Goal: Task Accomplishment & Management: Manage account settings

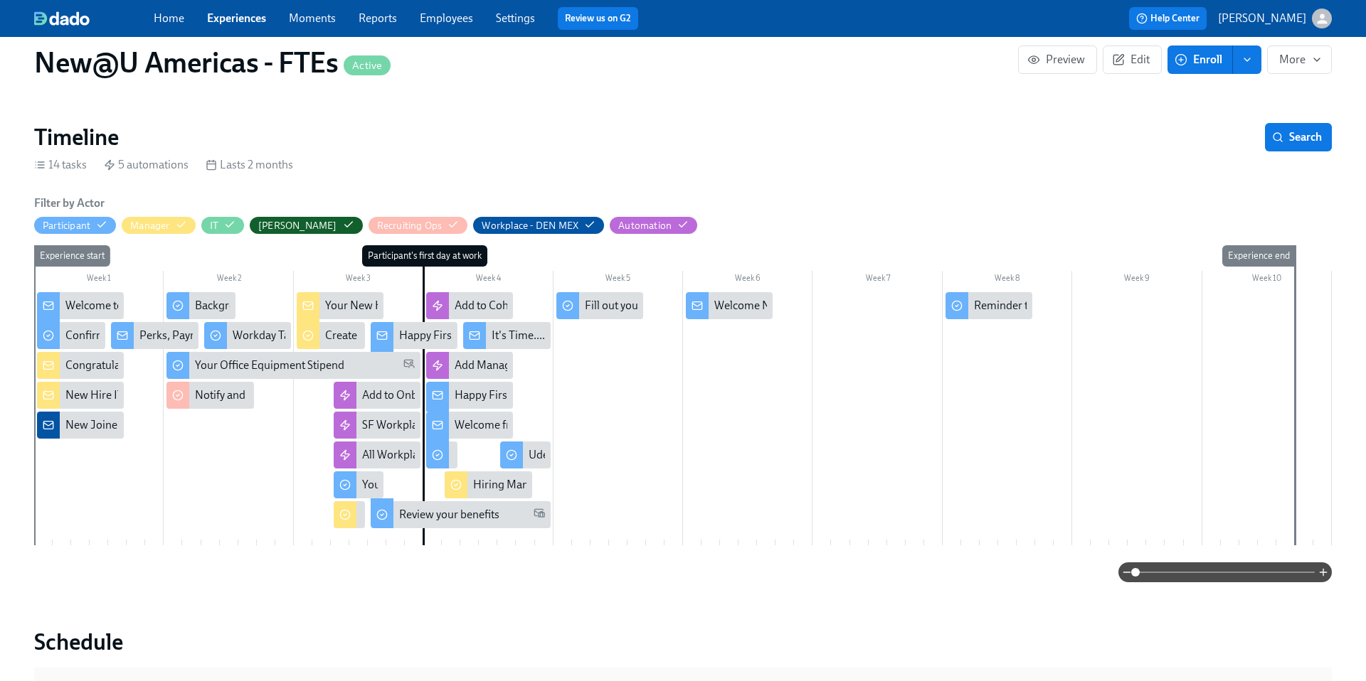
scroll to position [199, 0]
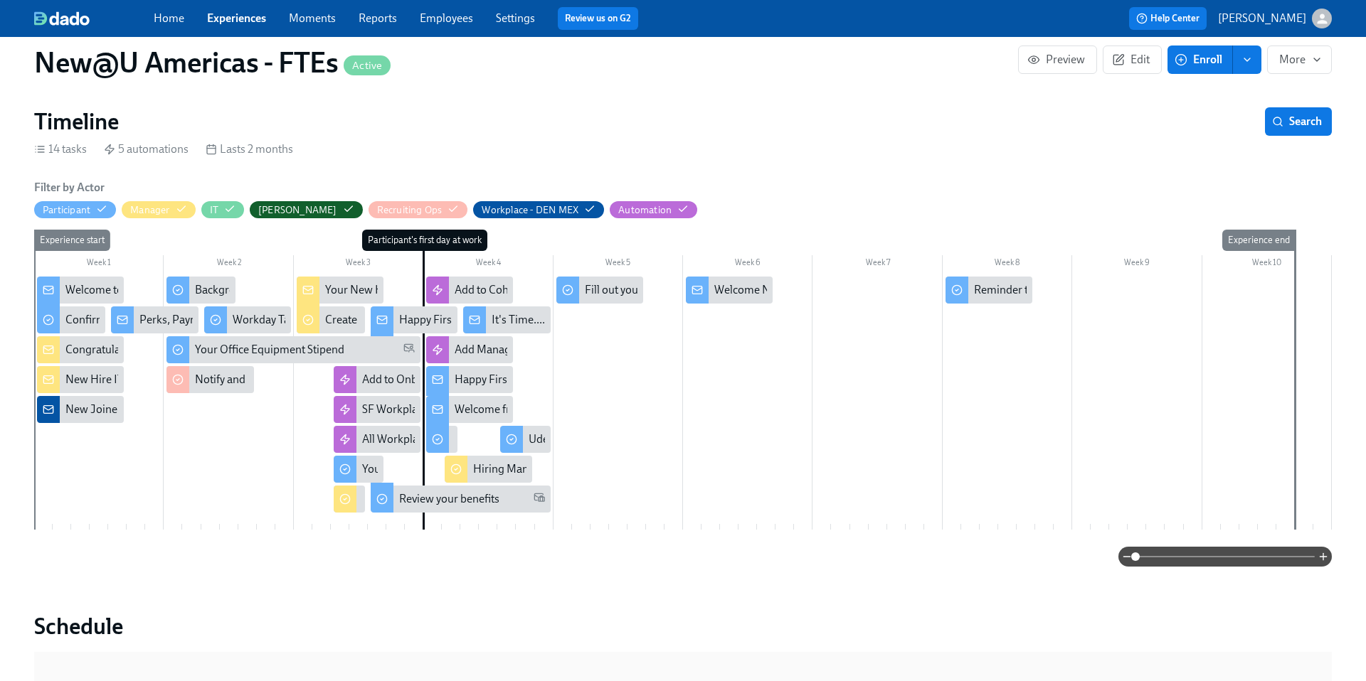
click at [240, 18] on link "Experiences" at bounding box center [236, 18] width 59 height 14
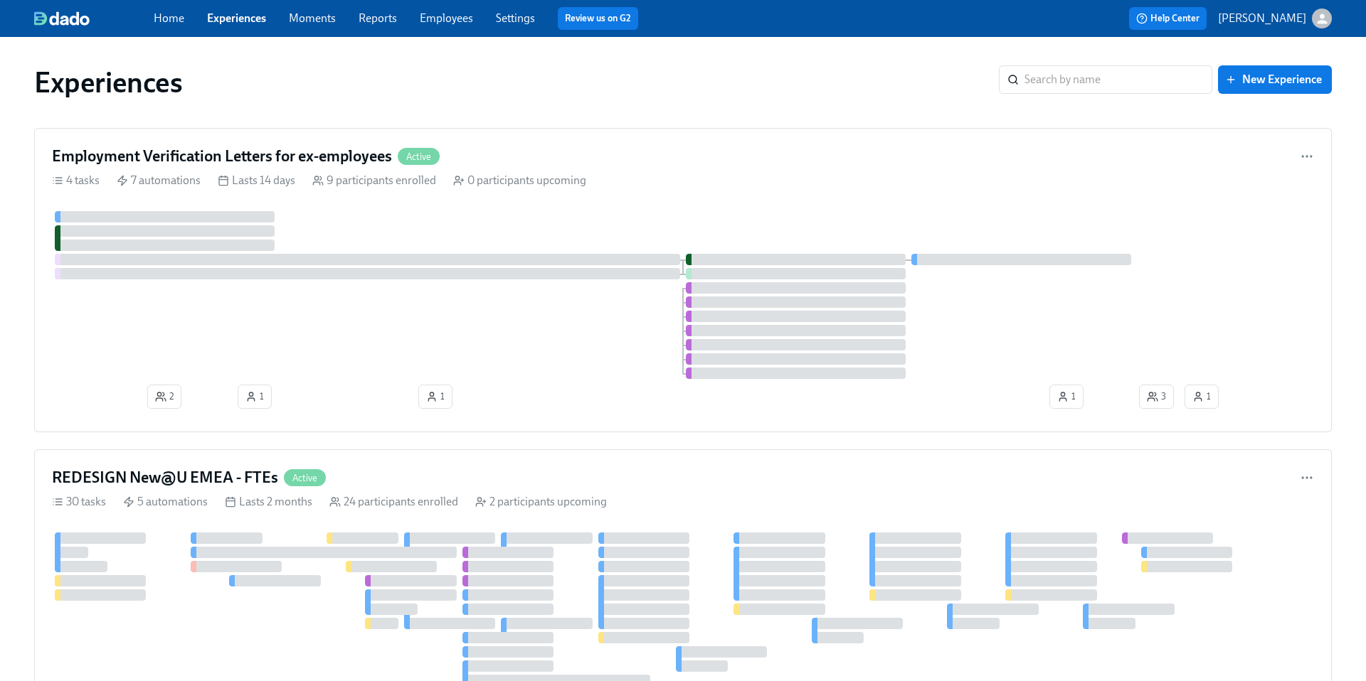
scroll to position [129, 0]
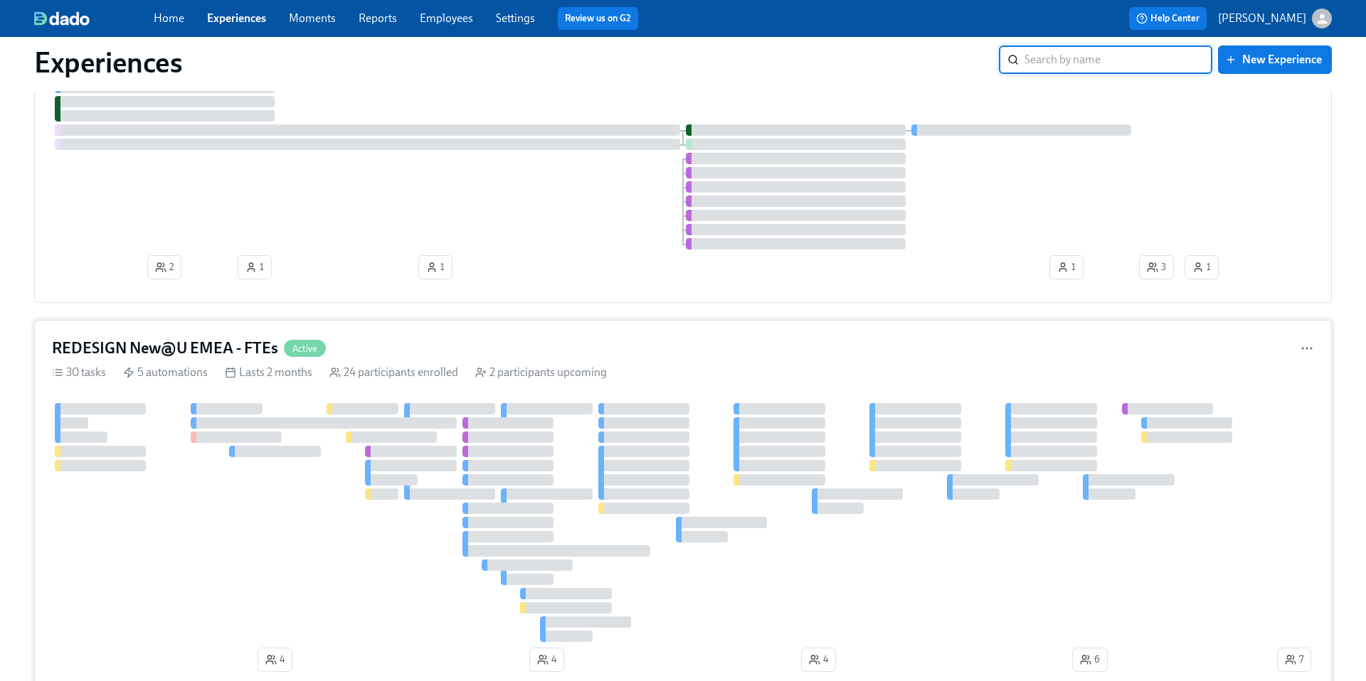
click at [219, 346] on h4 "REDESIGN New@U EMEA - FTEs" at bounding box center [165, 348] width 226 height 21
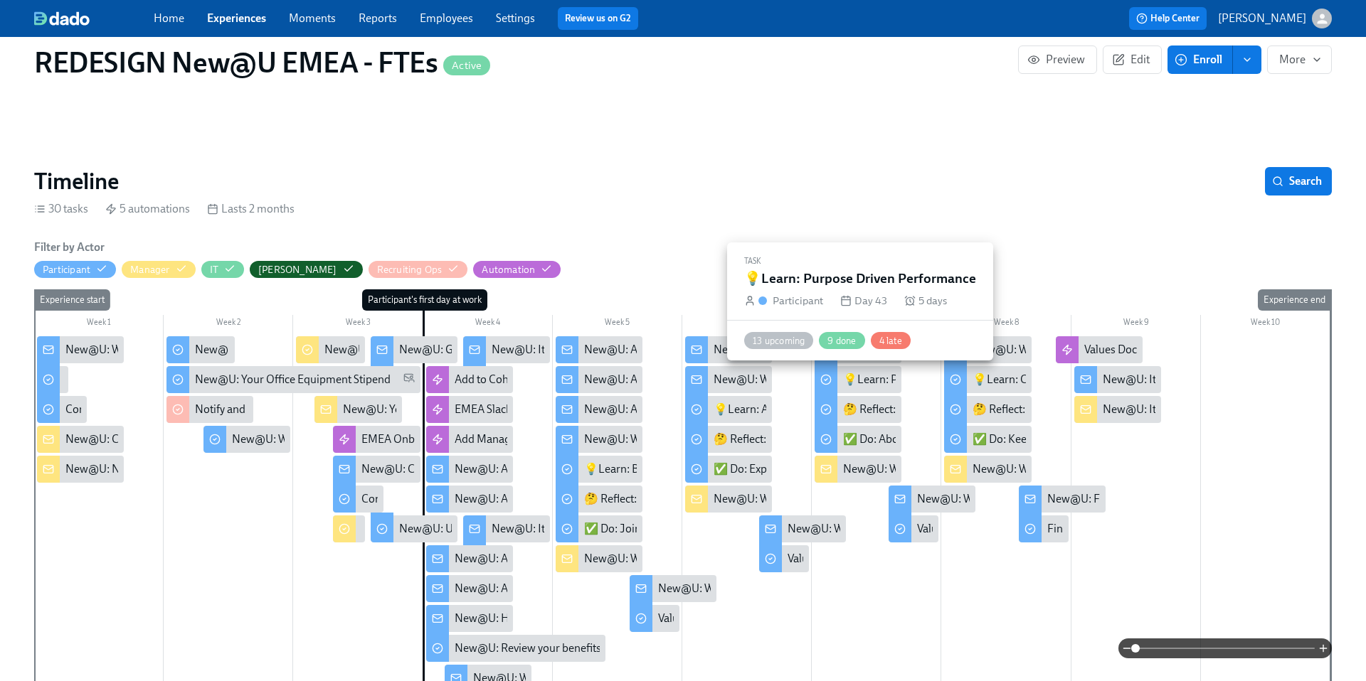
scroll to position [0, 9210]
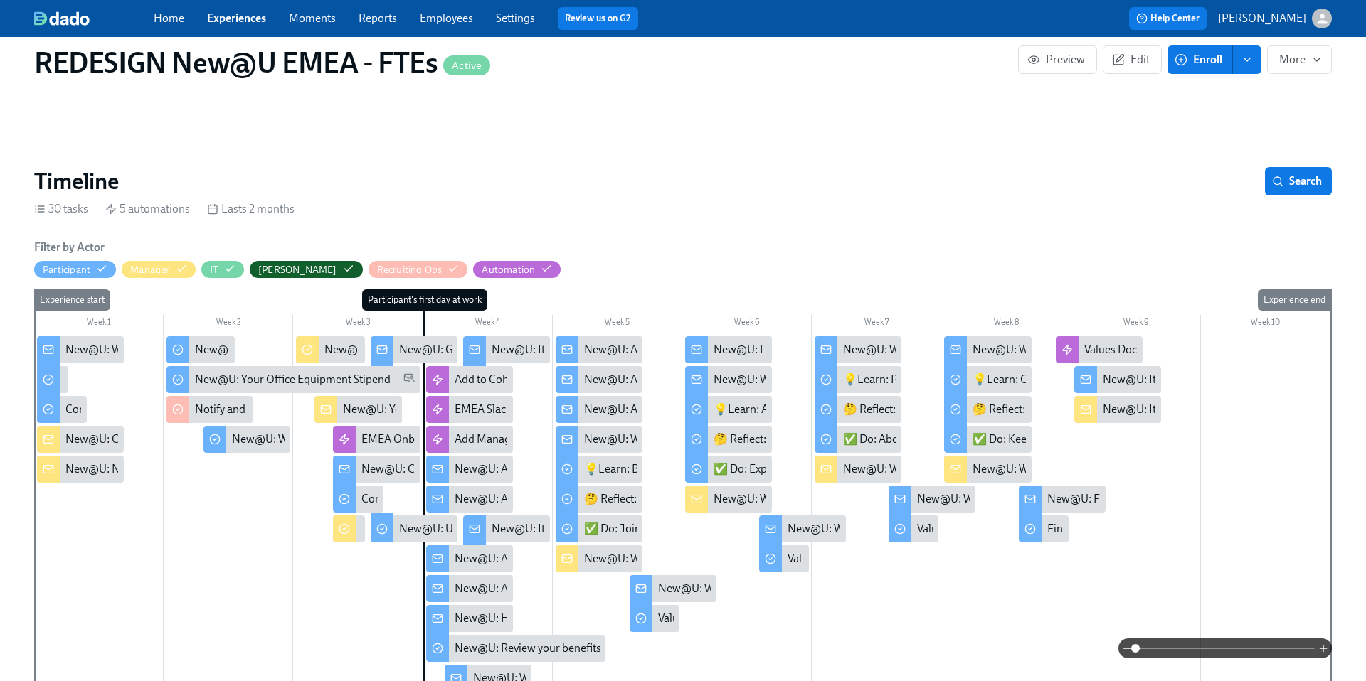
click at [1006, 348] on div "New@U: Welcome to Week 5 — you made it! 🎉" at bounding box center [1087, 350] width 230 height 16
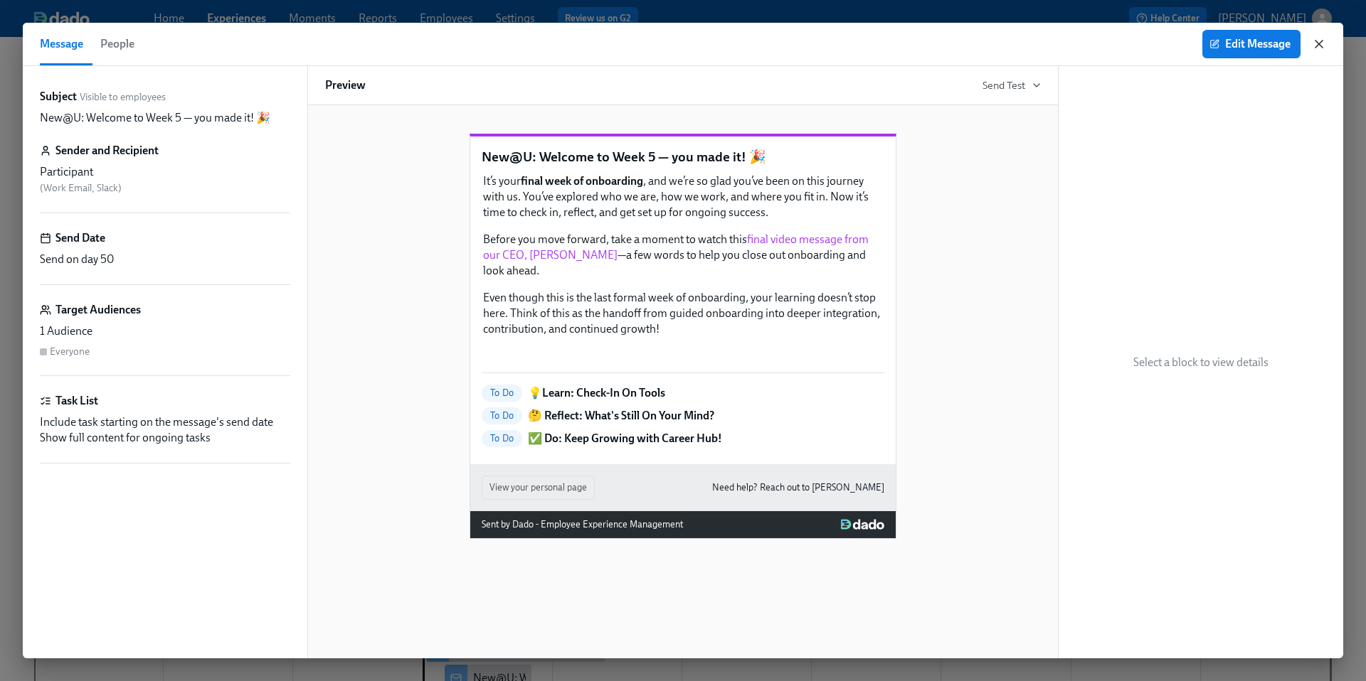
click at [1324, 50] on icon "button" at bounding box center [1319, 44] width 14 height 14
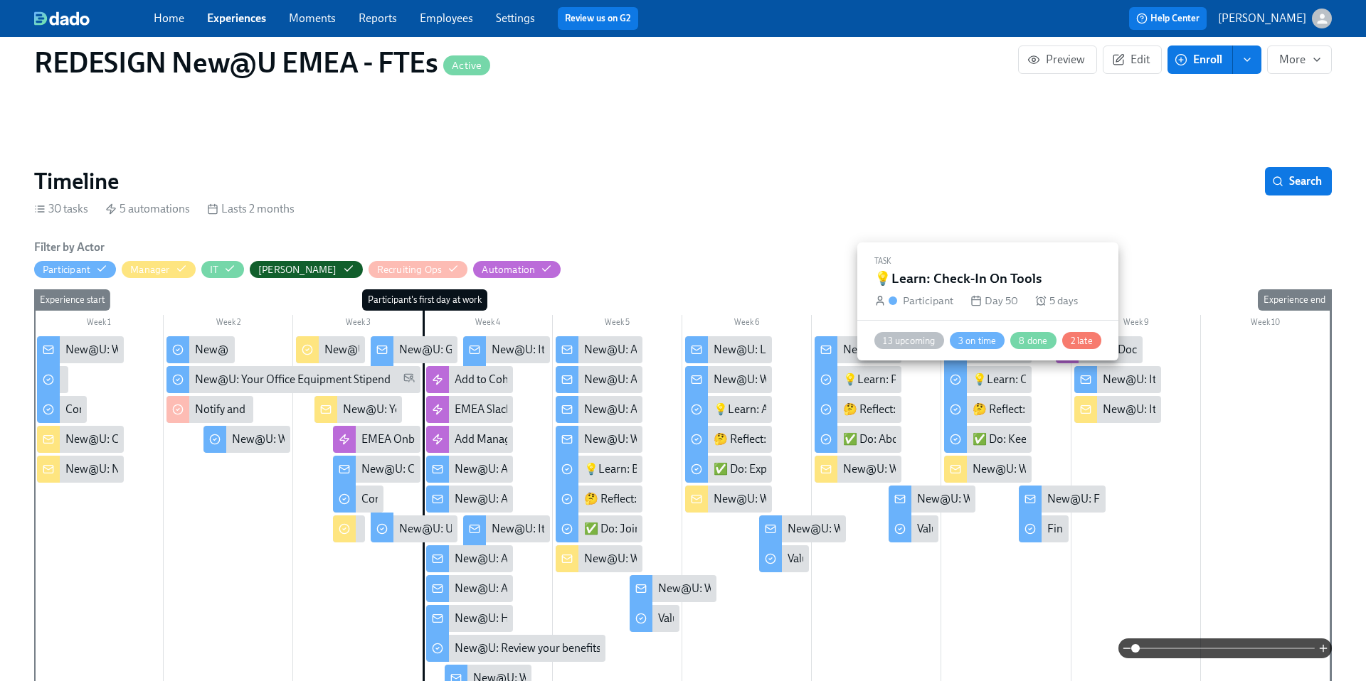
click at [983, 379] on div "💡Learn: Check-In On Tools" at bounding box center [1040, 380] width 137 height 16
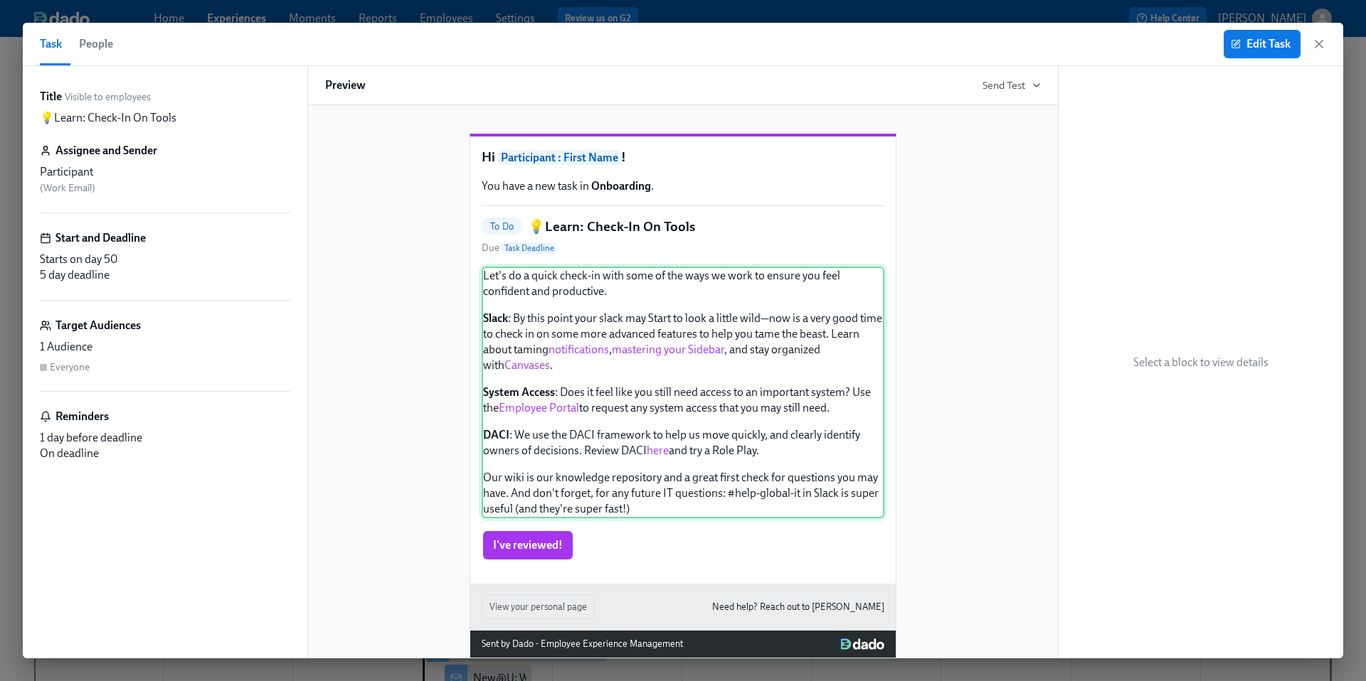
click at [693, 418] on div "Let's do a quick check-in with some of the ways we work to ensure you feel conf…" at bounding box center [683, 393] width 403 height 252
click at [1235, 44] on icon "button" at bounding box center [1237, 43] width 6 height 6
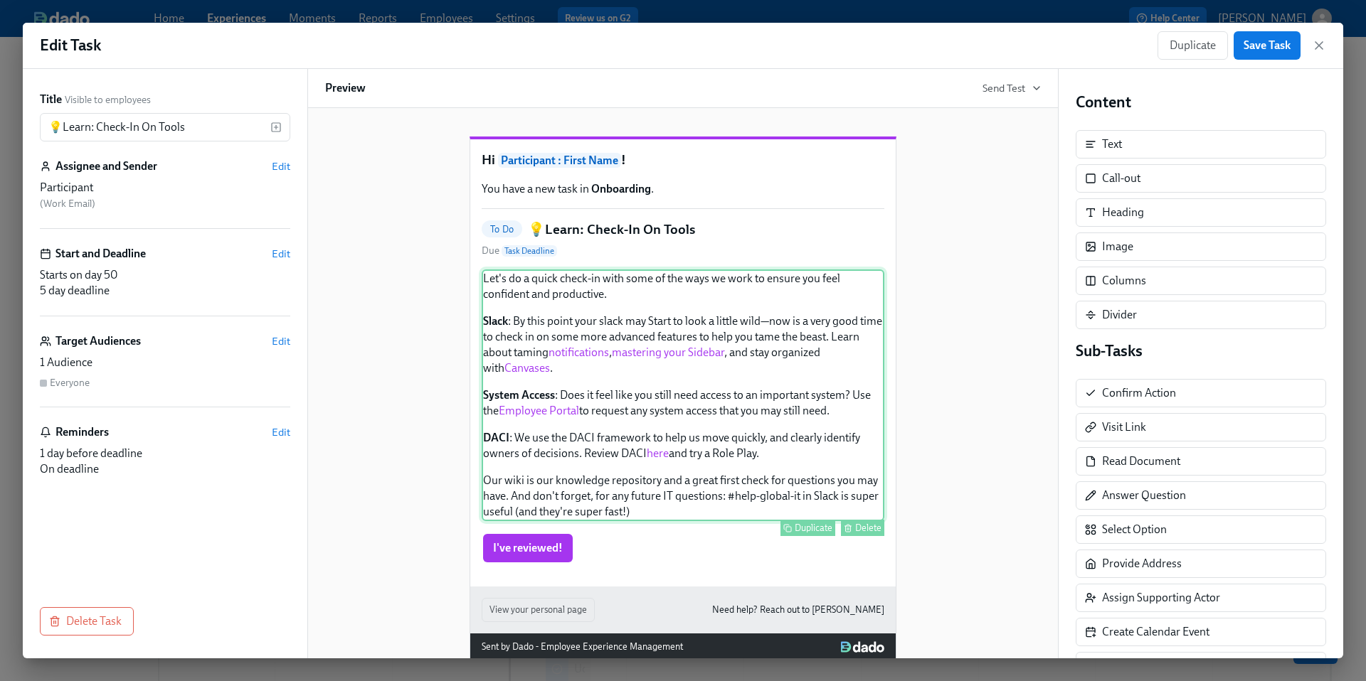
click at [799, 423] on div "Let's do a quick check-in with some of the ways we work to ensure you feel conf…" at bounding box center [683, 396] width 403 height 252
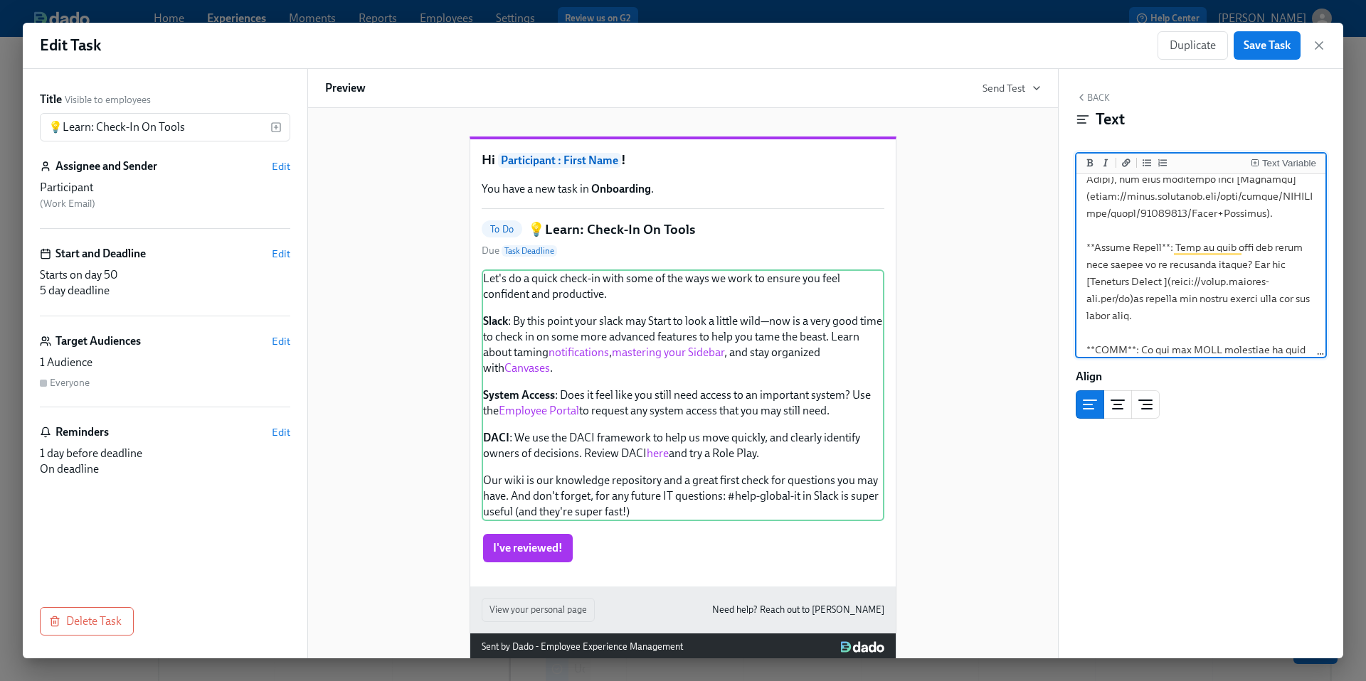
scroll to position [233, 0]
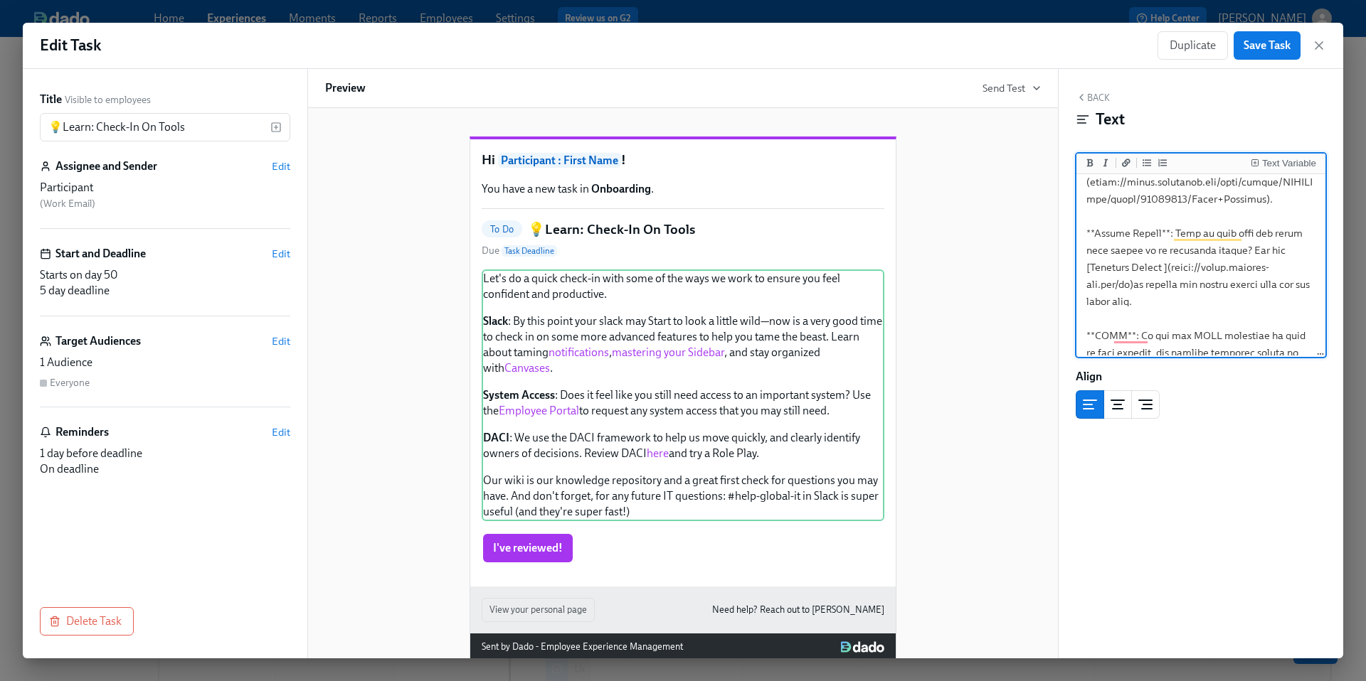
click at [1234, 277] on textarea "To enrich screen reader interactions, please activate Accessibility in Grammarl…" at bounding box center [1200, 234] width 243 height 578
drag, startPoint x: 1280, startPoint y: 268, endPoint x: 1125, endPoint y: 267, distance: 154.4
click at [1125, 267] on textarea "To enrich screen reader interactions, please activate Accessibility in Grammarl…" at bounding box center [1200, 234] width 243 height 578
paste textarea "[DOMAIN_NAME][URL]"
type textarea "Lor'i do s ametc adipi-el sedd eius te inc utla et dolo ma aliqua eni admi veni…"
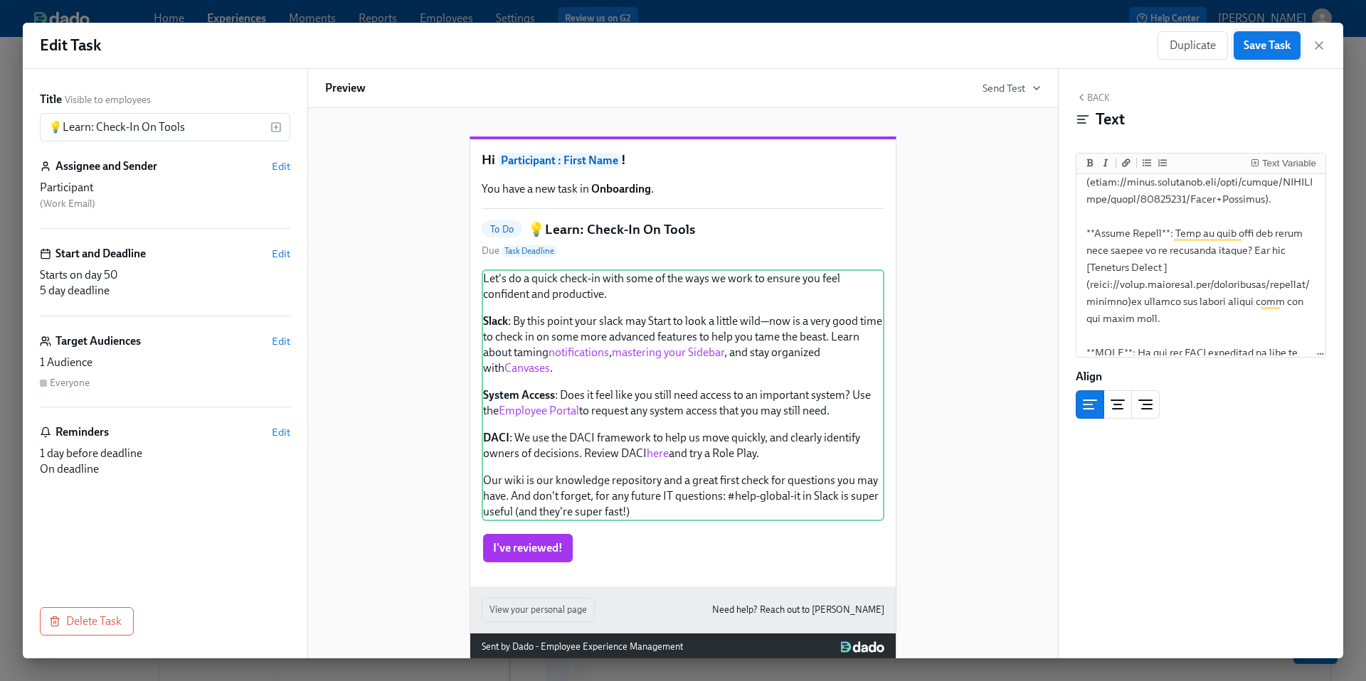
click at [1258, 48] on span "Save Task" at bounding box center [1266, 45] width 47 height 14
click at [1322, 48] on icon "button" at bounding box center [1319, 45] width 14 height 14
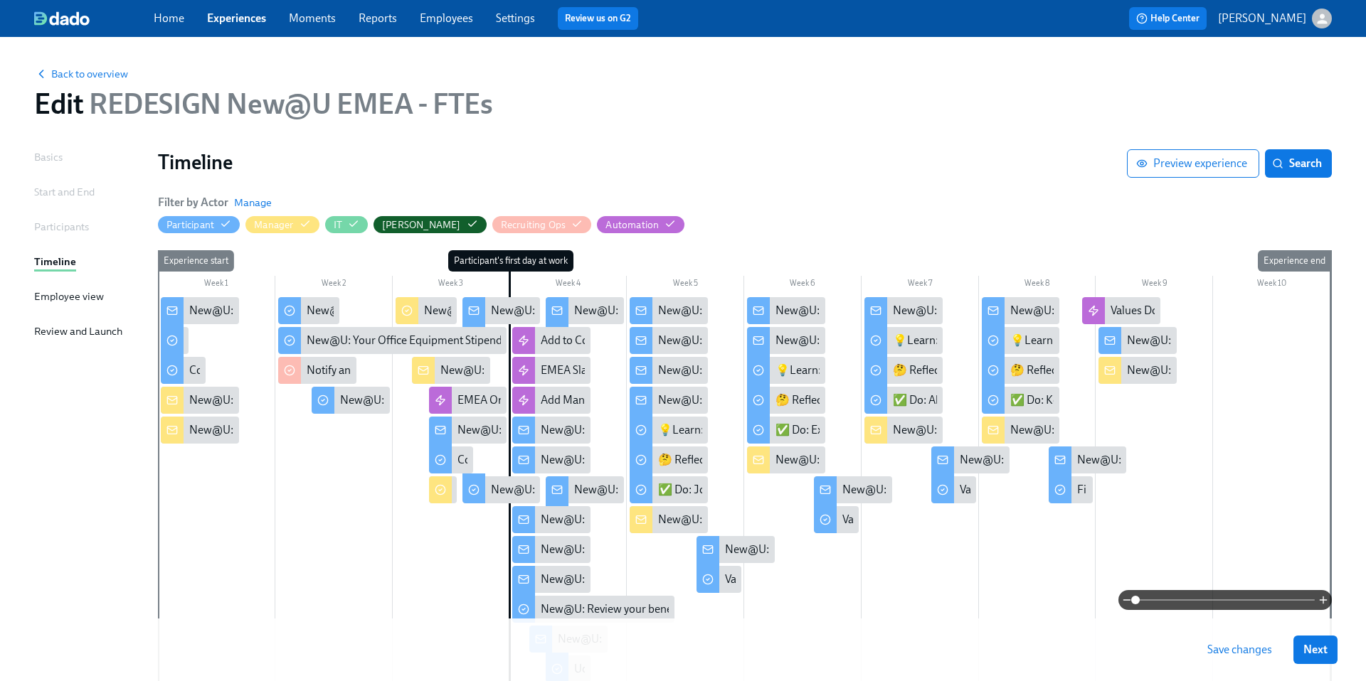
click at [1238, 651] on span "Save changes" at bounding box center [1239, 650] width 65 height 14
click at [252, 21] on link "Experiences" at bounding box center [236, 18] width 59 height 14
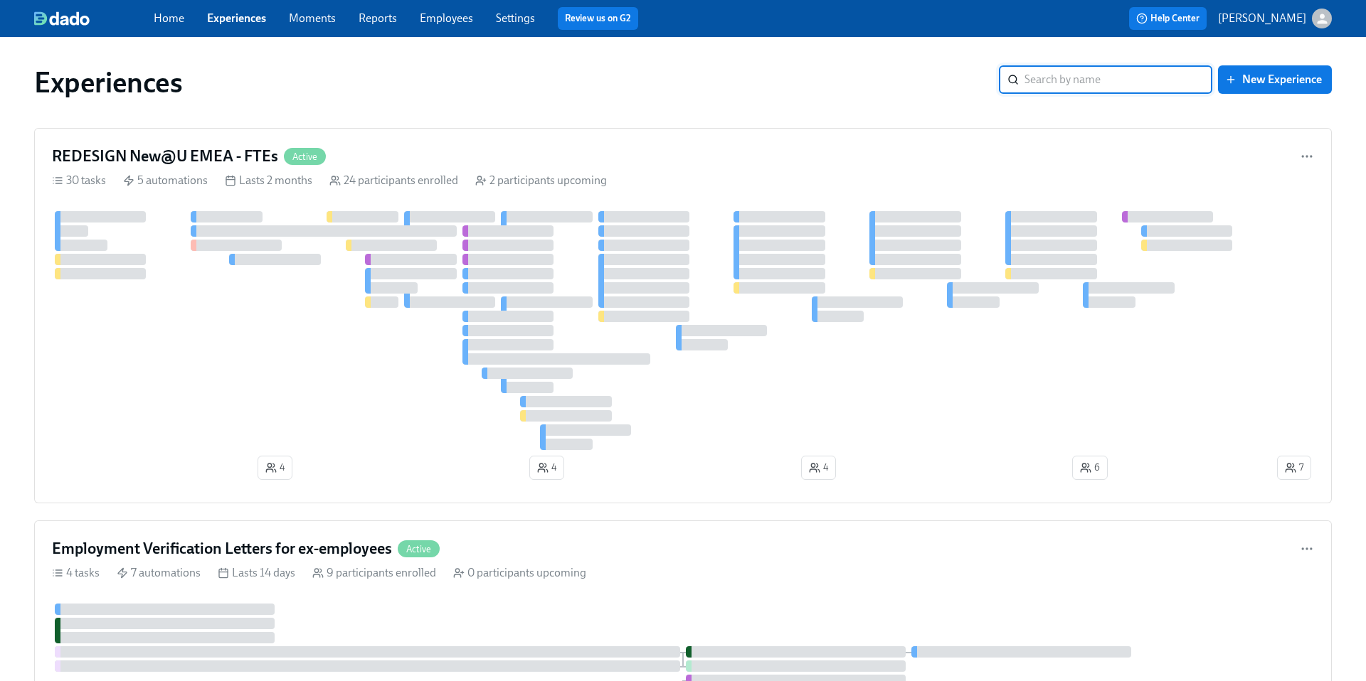
click at [1054, 85] on input "search" at bounding box center [1118, 79] width 188 height 28
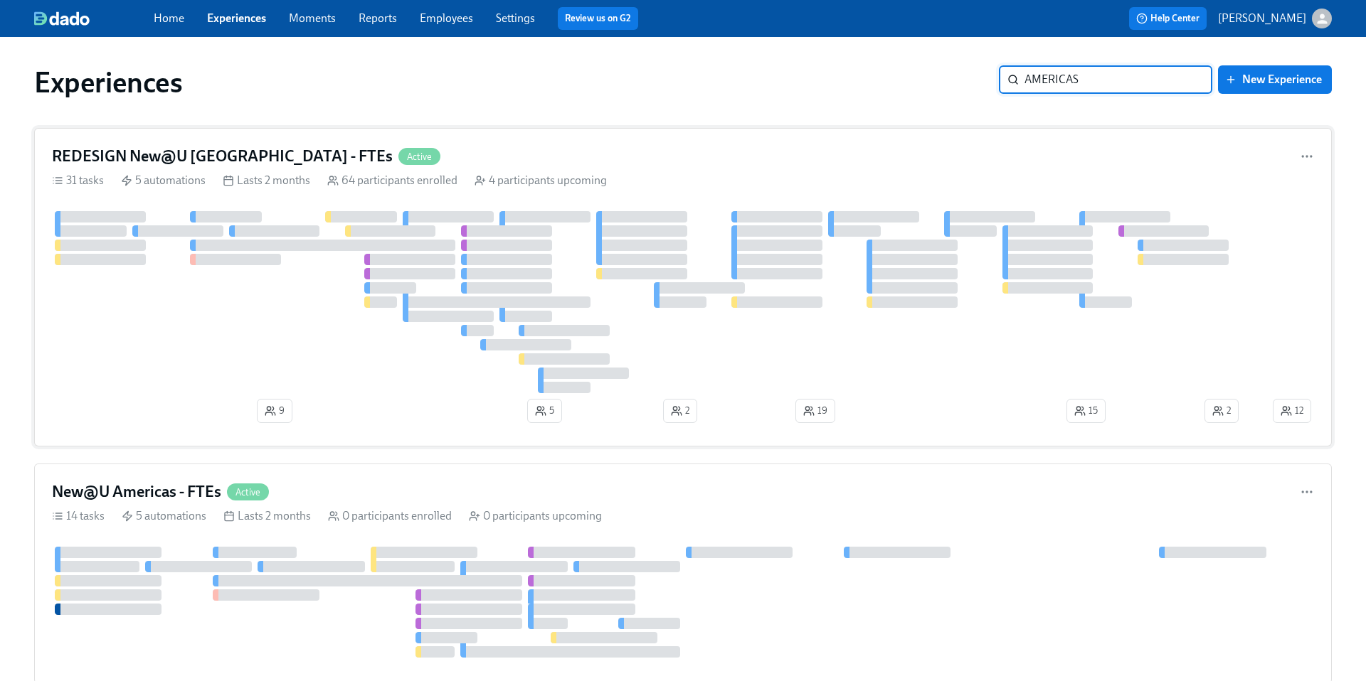
type input "AMERICAS"
click at [252, 163] on h4 "REDESIGN New@U [GEOGRAPHIC_DATA] - FTEs" at bounding box center [222, 156] width 341 height 21
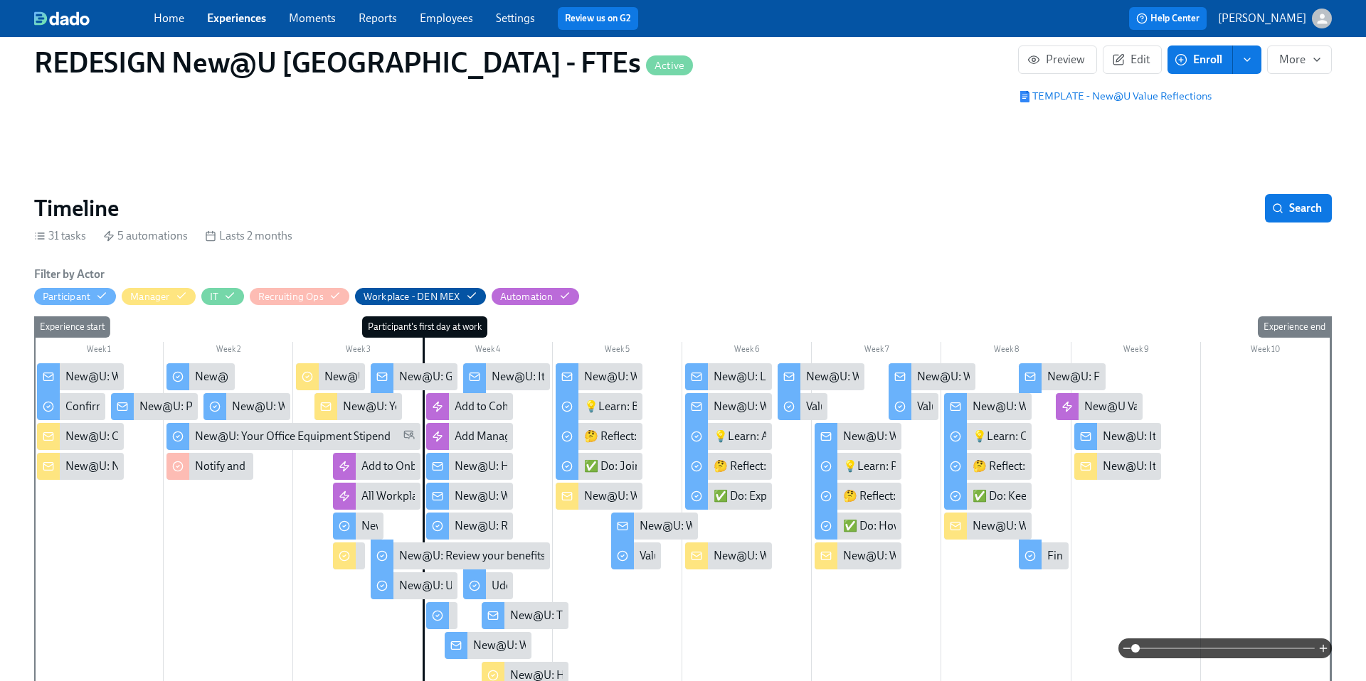
scroll to position [0, 11457]
click at [981, 405] on div "New@U: Welcome to Week 5 — you made it! 🎉" at bounding box center [1087, 407] width 230 height 16
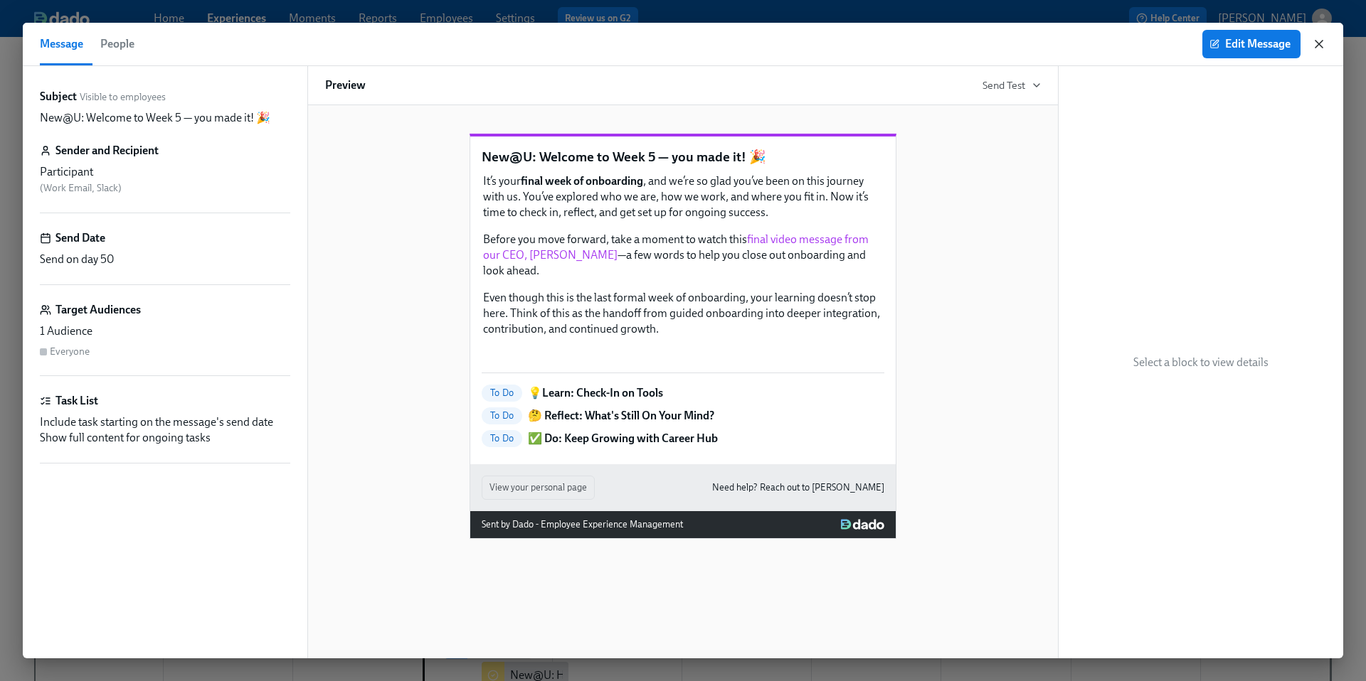
click at [1313, 46] on icon "button" at bounding box center [1319, 44] width 14 height 14
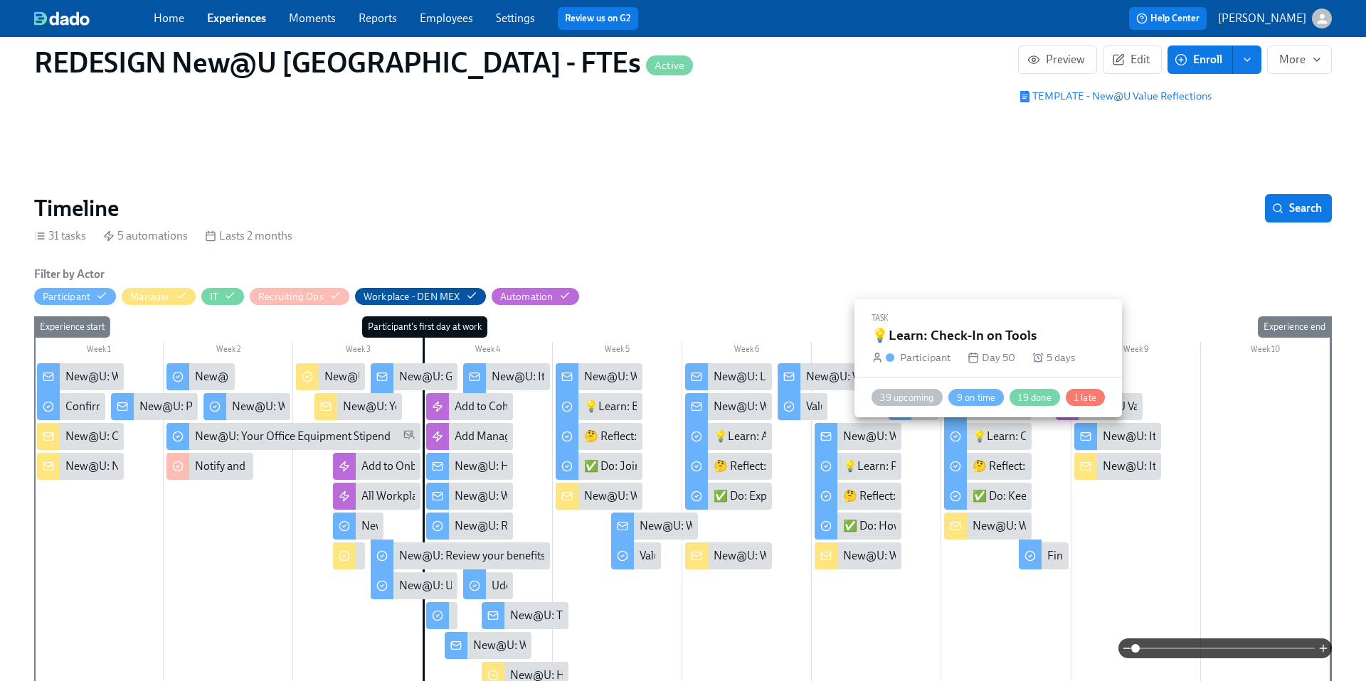
click at [992, 436] on div "💡Learn: Check-In on Tools" at bounding box center [1039, 437] width 134 height 16
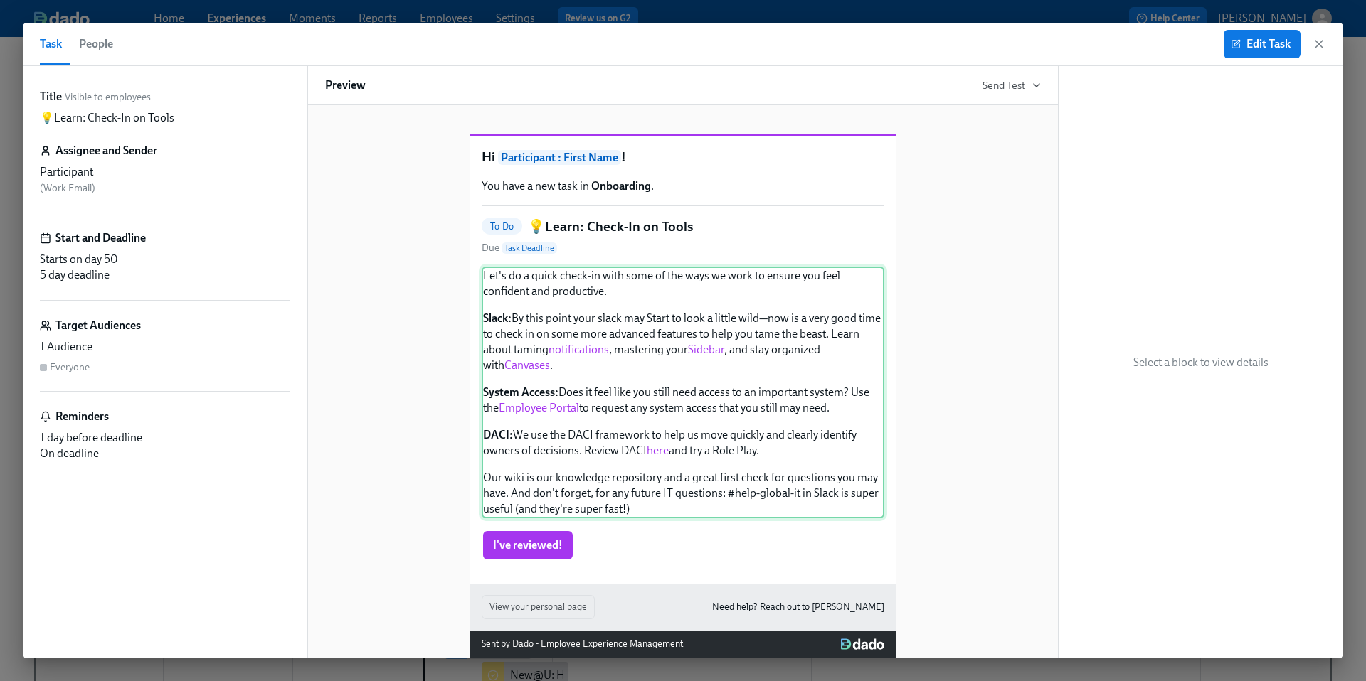
click at [751, 385] on div "Let's do a quick check-in with some of the ways we work to ensure you feel conf…" at bounding box center [683, 393] width 403 height 252
click at [1258, 46] on span "Edit Task" at bounding box center [1261, 44] width 57 height 14
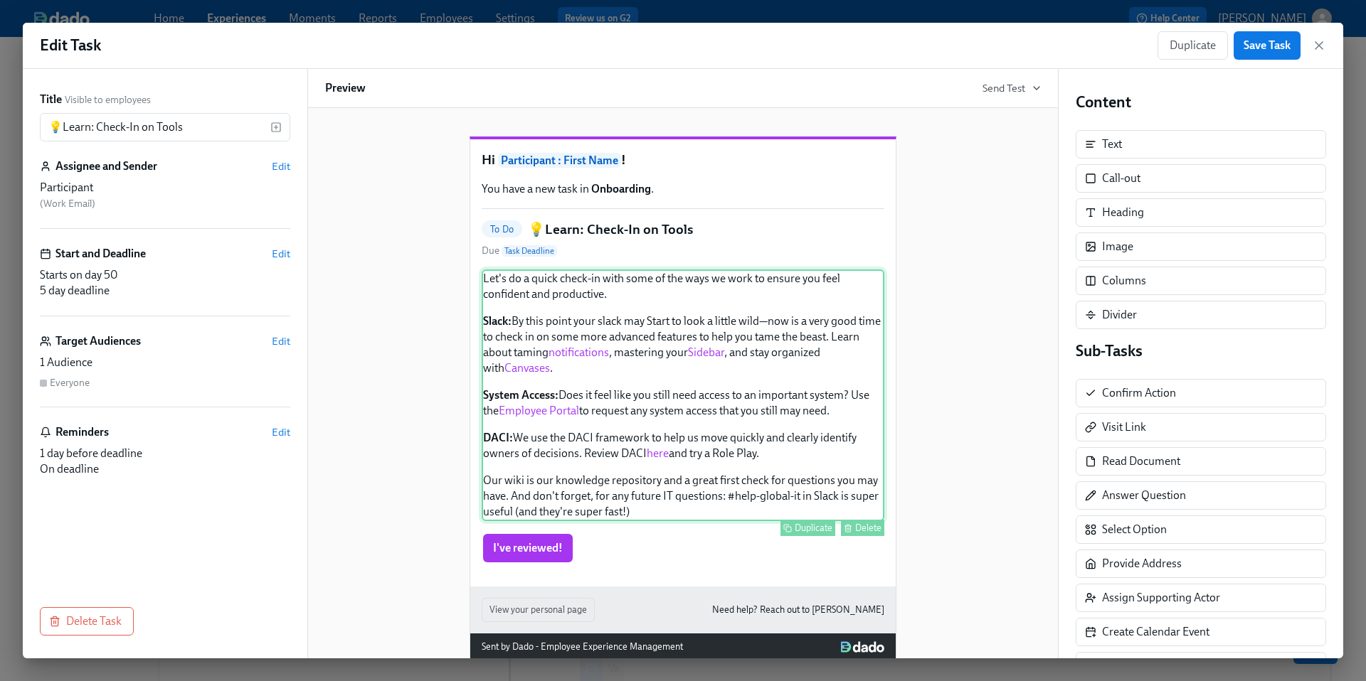
click at [775, 415] on div "Let's do a quick check-in with some of the ways we work to ensure you feel conf…" at bounding box center [683, 396] width 403 height 252
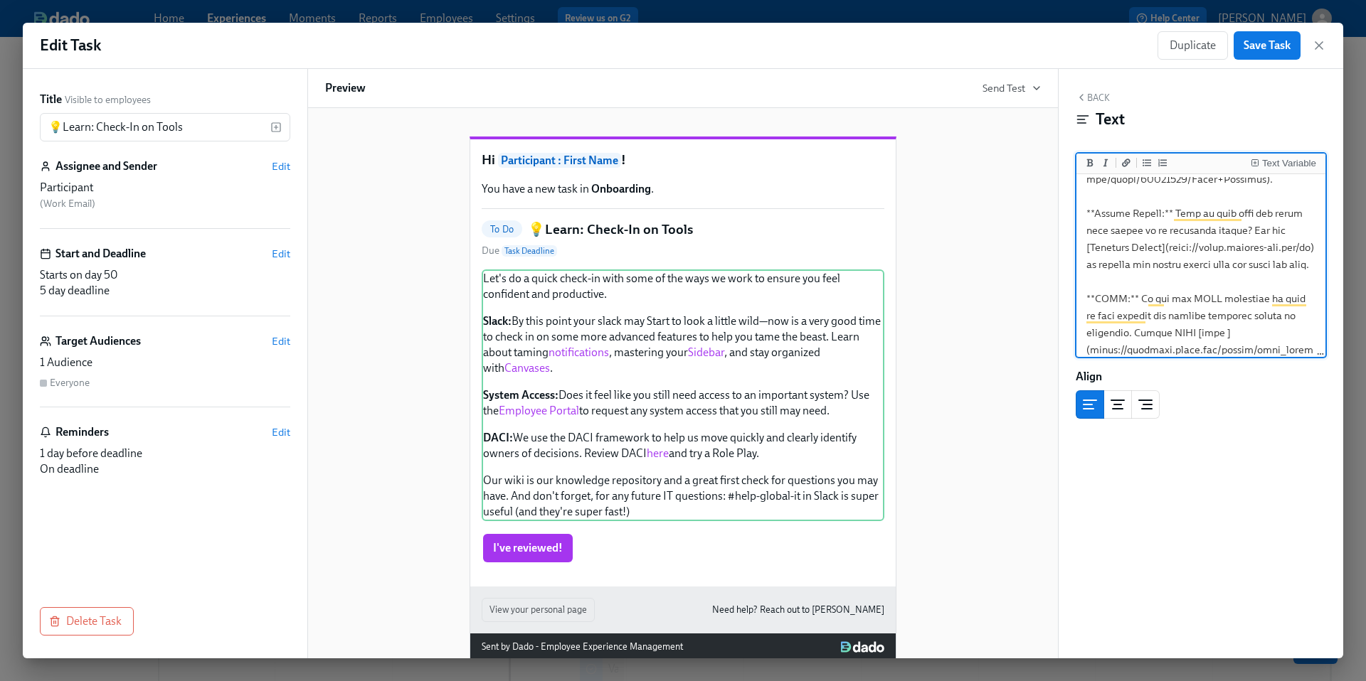
scroll to position [252, 0]
drag, startPoint x: 1278, startPoint y: 250, endPoint x: 1120, endPoint y: 255, distance: 158.0
click at [1120, 255] on textarea "To enrich screen reader interactions, please activate Accessibility in Grammarl…" at bounding box center [1200, 205] width 243 height 560
type textarea "Lor'i do s ametc adipi-el sedd eius te inc utla et dolo ma aliqua eni admi veni…"
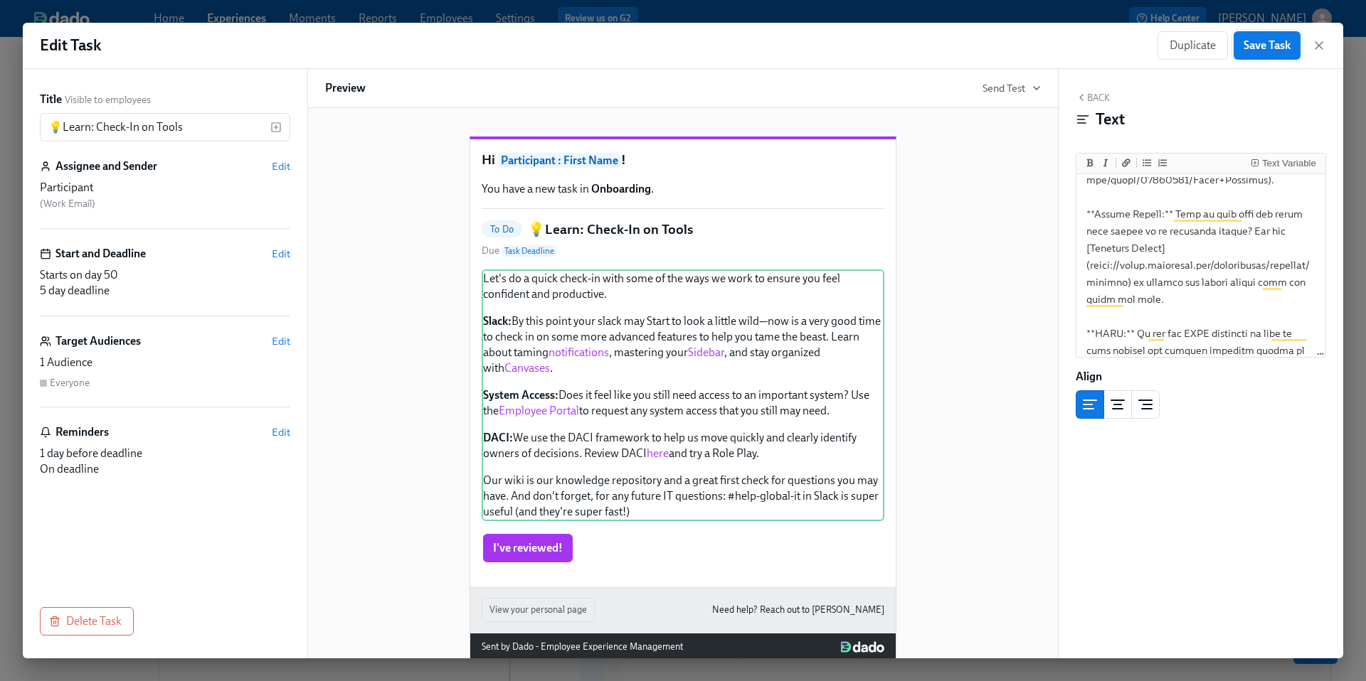
click at [1259, 45] on span "Save Task" at bounding box center [1266, 45] width 47 height 14
click at [1322, 50] on icon "button" at bounding box center [1319, 45] width 14 height 14
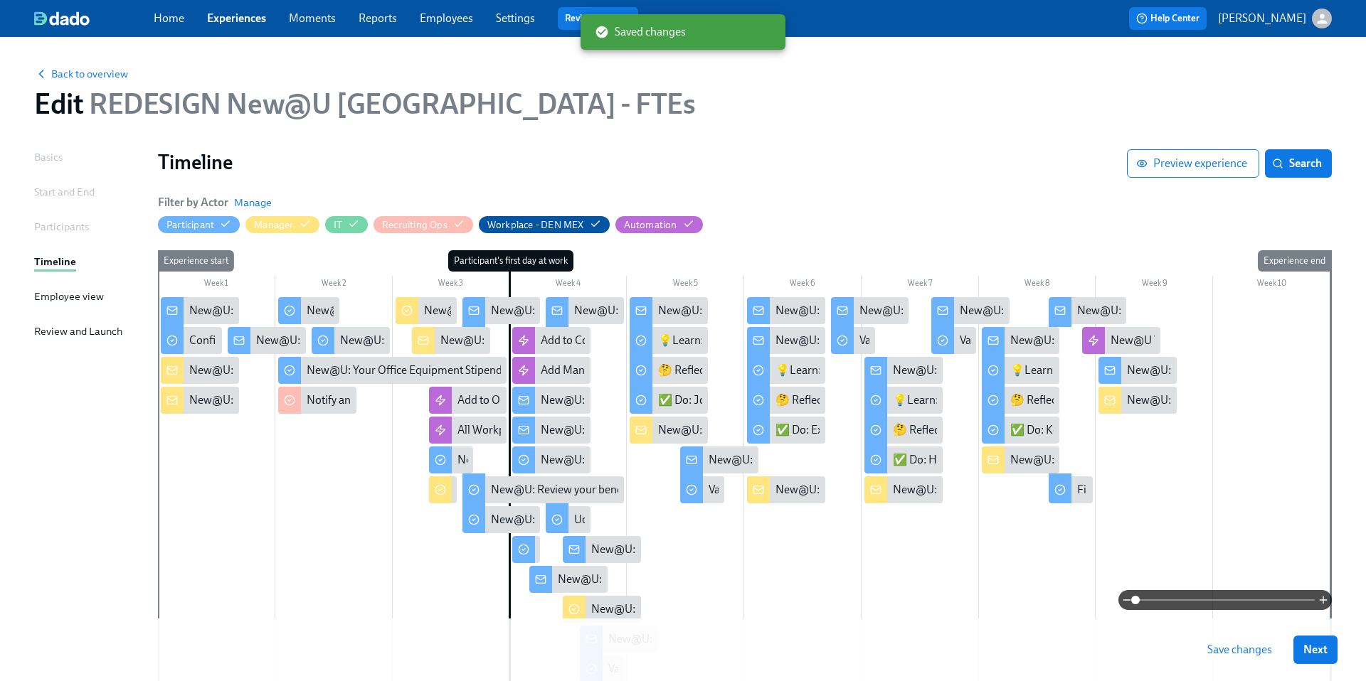
click at [1237, 644] on span "Save changes" at bounding box center [1239, 650] width 65 height 14
click at [438, 23] on link "Employees" at bounding box center [446, 18] width 53 height 14
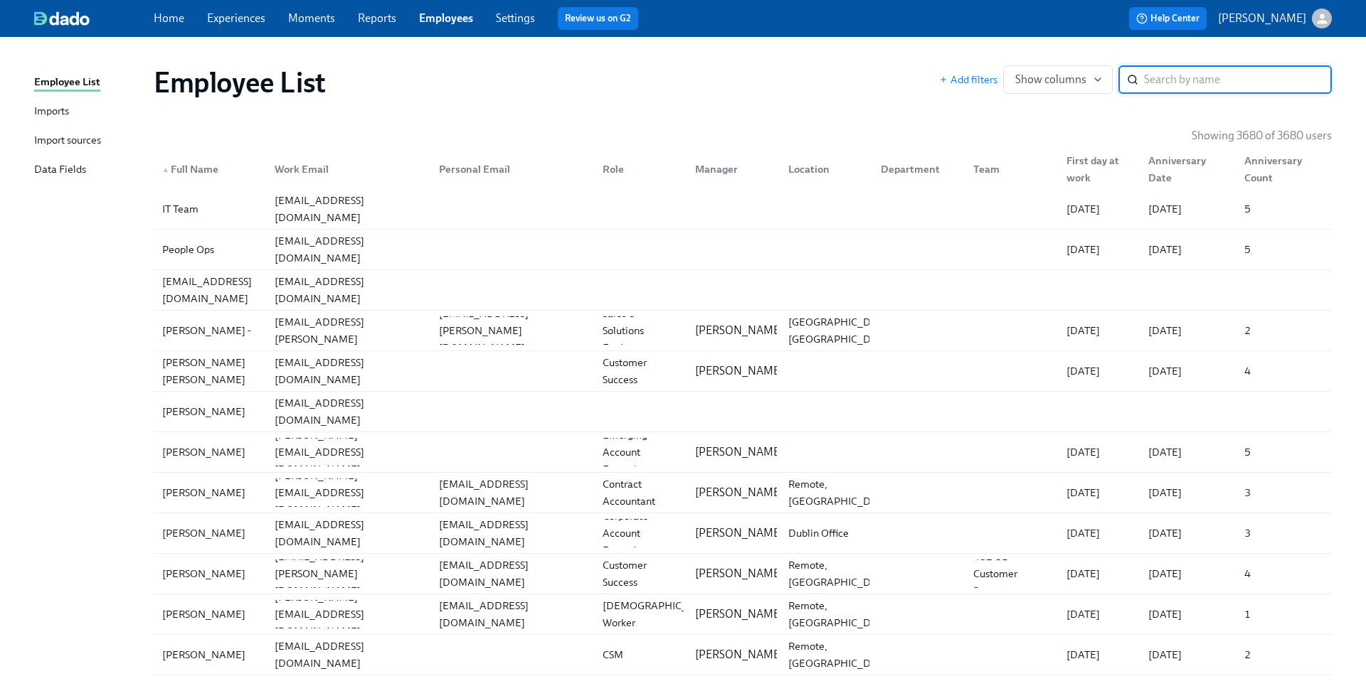
click at [1231, 82] on input "search" at bounding box center [1238, 79] width 188 height 28
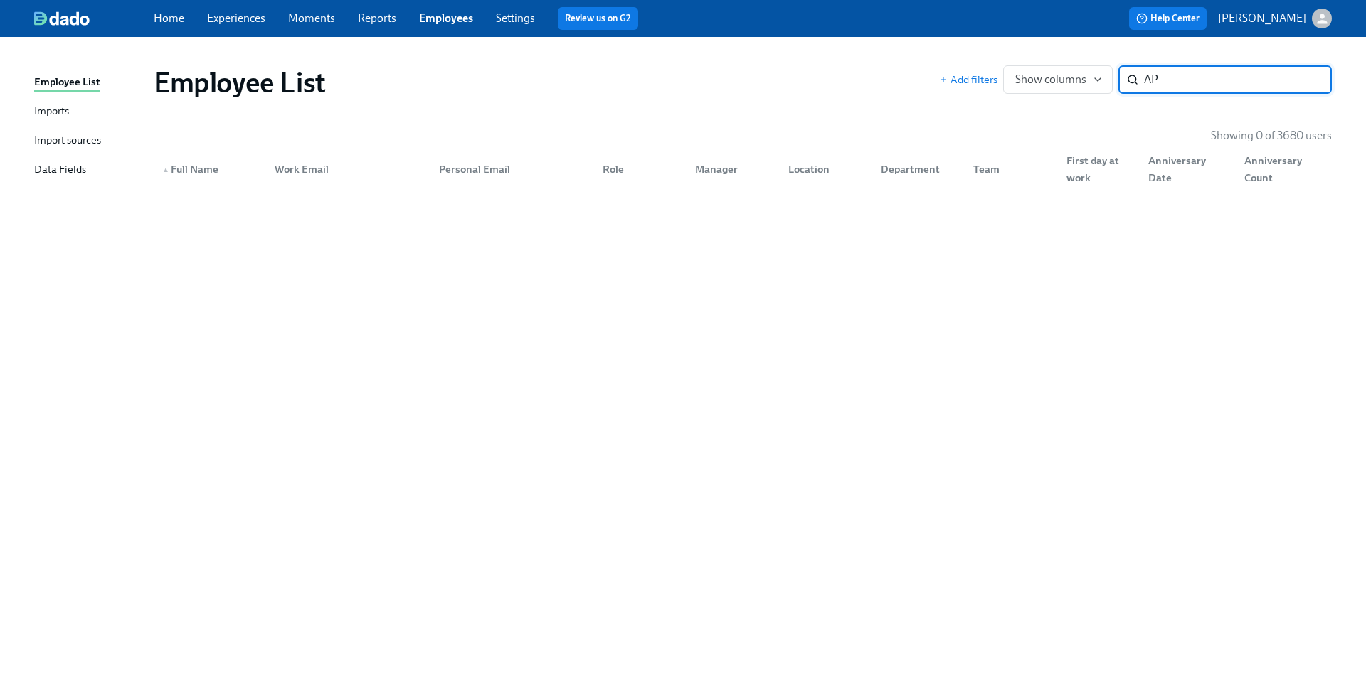
type input "A"
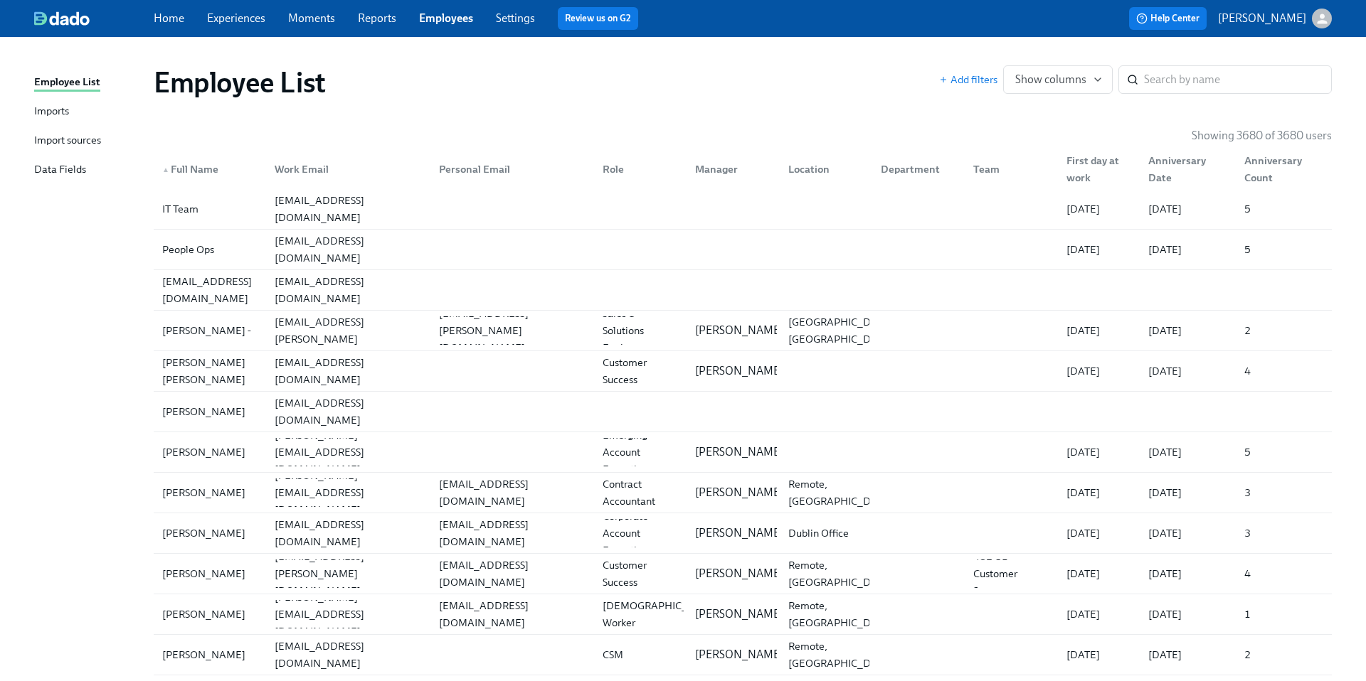
click at [453, 16] on link "Employees" at bounding box center [446, 18] width 54 height 14
click at [452, 19] on link "Employees" at bounding box center [446, 18] width 54 height 14
click at [440, 17] on link "Employees" at bounding box center [446, 18] width 54 height 14
click at [259, 18] on link "Experiences" at bounding box center [236, 18] width 58 height 14
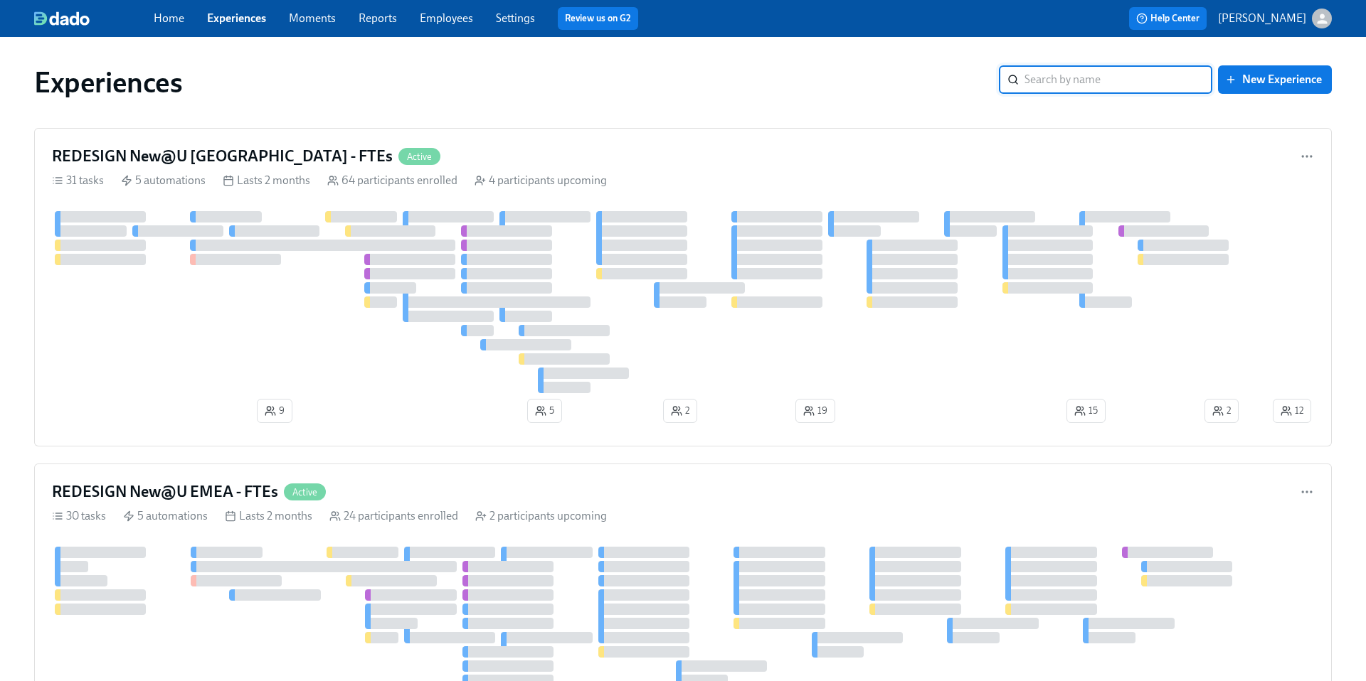
click at [1057, 85] on input "search" at bounding box center [1118, 79] width 188 height 28
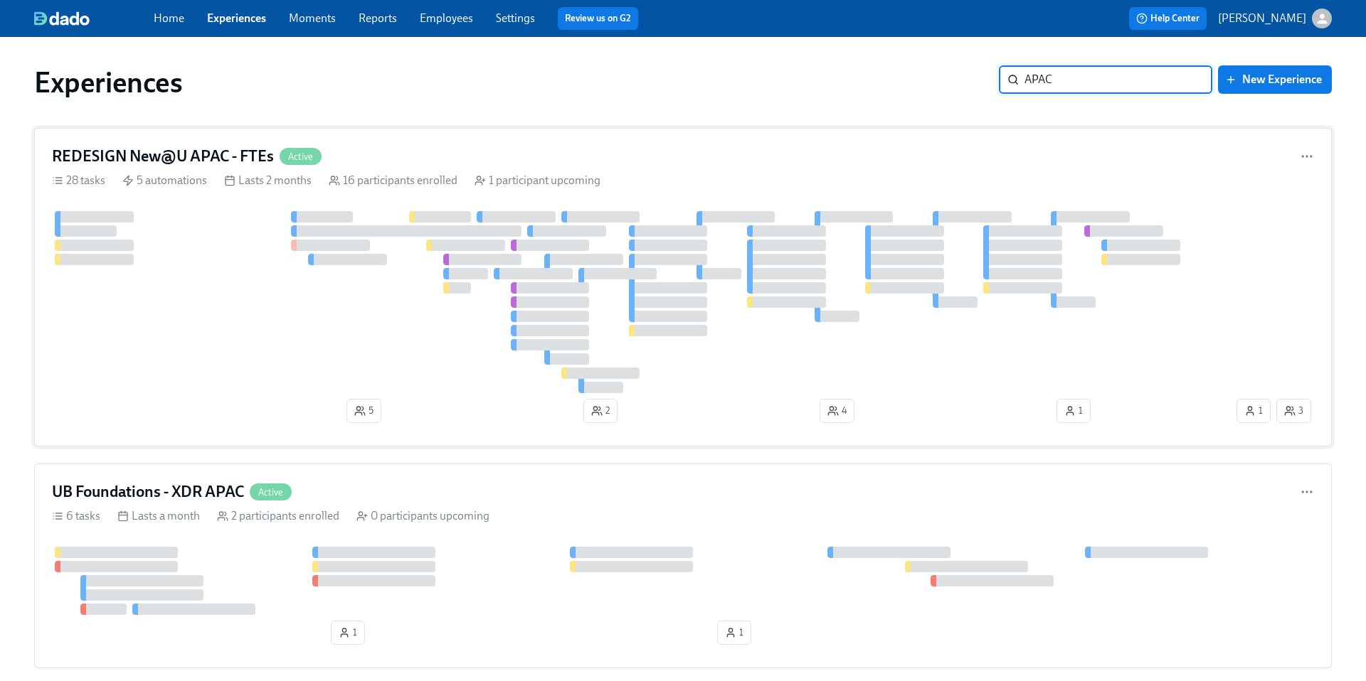
type input "APAC"
click at [240, 157] on h4 "REDESIGN New@U APAC - FTEs" at bounding box center [163, 156] width 222 height 21
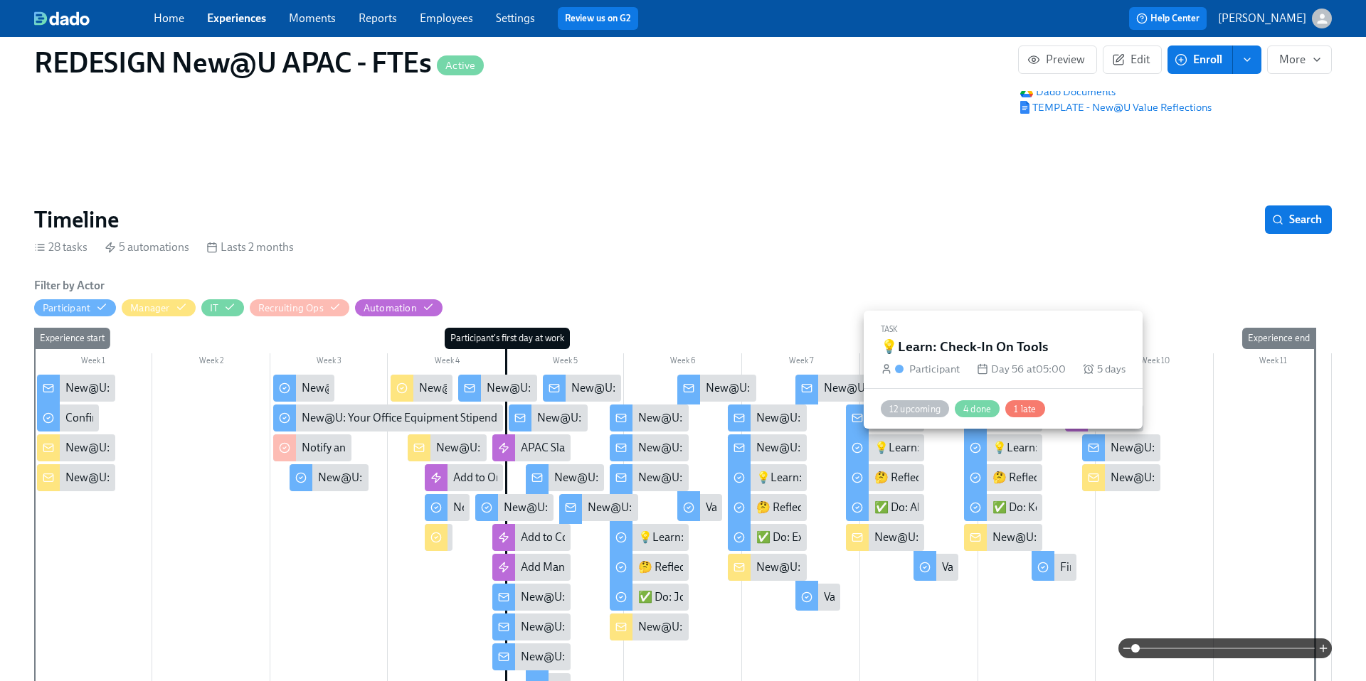
click at [1021, 452] on div "💡Learn: Check-In On Tools" at bounding box center [1060, 448] width 137 height 16
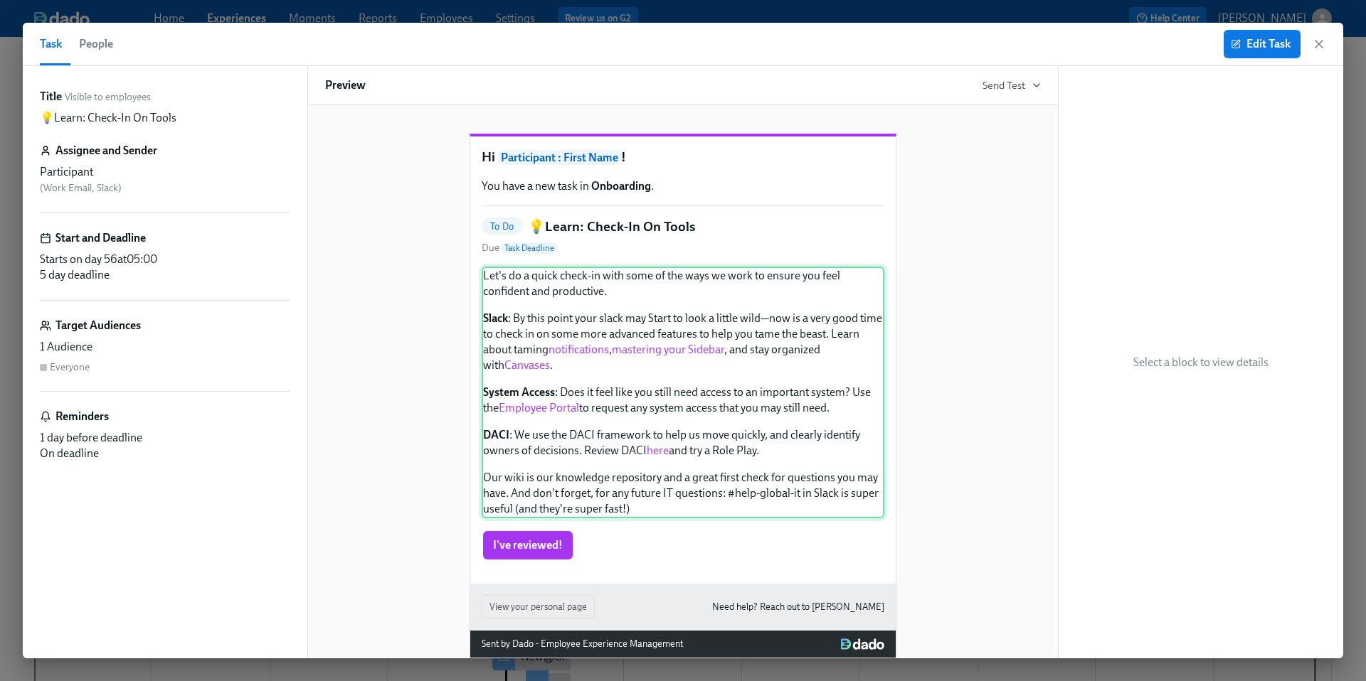
click at [728, 390] on div "Let's do a quick check-in with some of the ways we work to ensure you feel conf…" at bounding box center [683, 393] width 403 height 252
click at [1264, 48] on span "Edit Task" at bounding box center [1261, 44] width 57 height 14
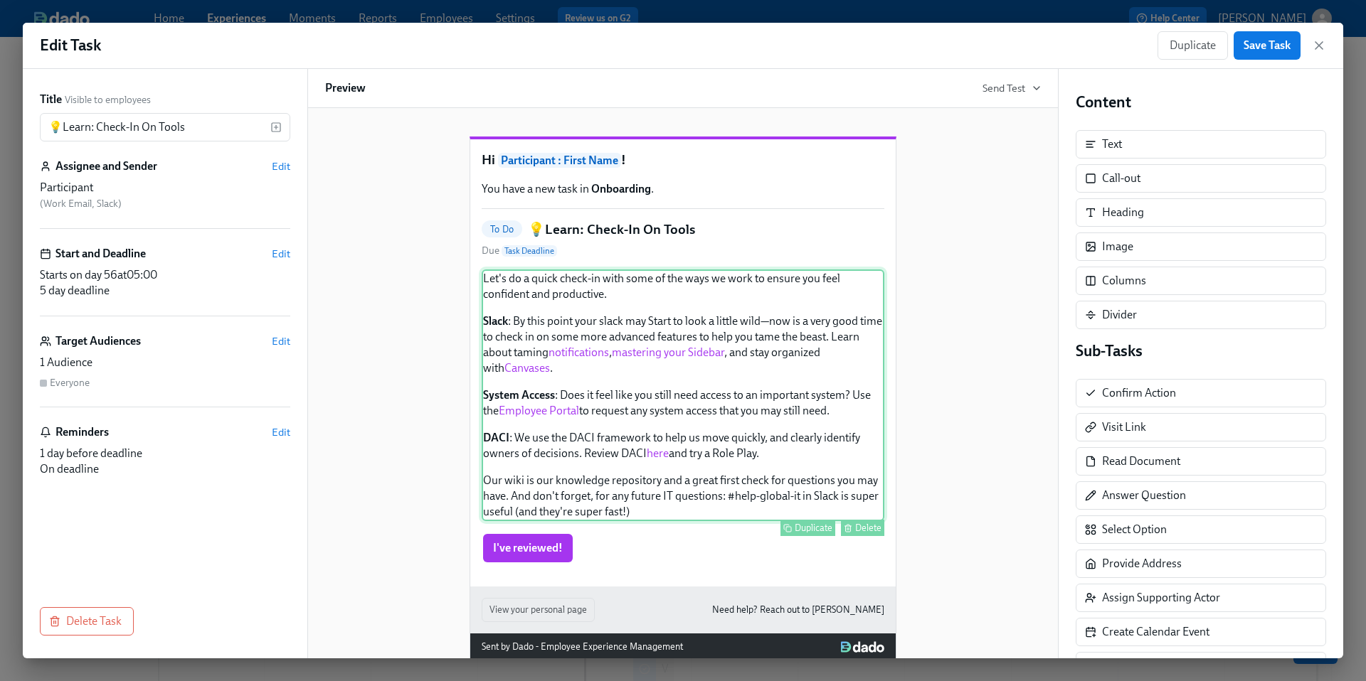
click at [824, 381] on div "Let's do a quick check-in with some of the ways we work to ensure you feel conf…" at bounding box center [683, 396] width 403 height 252
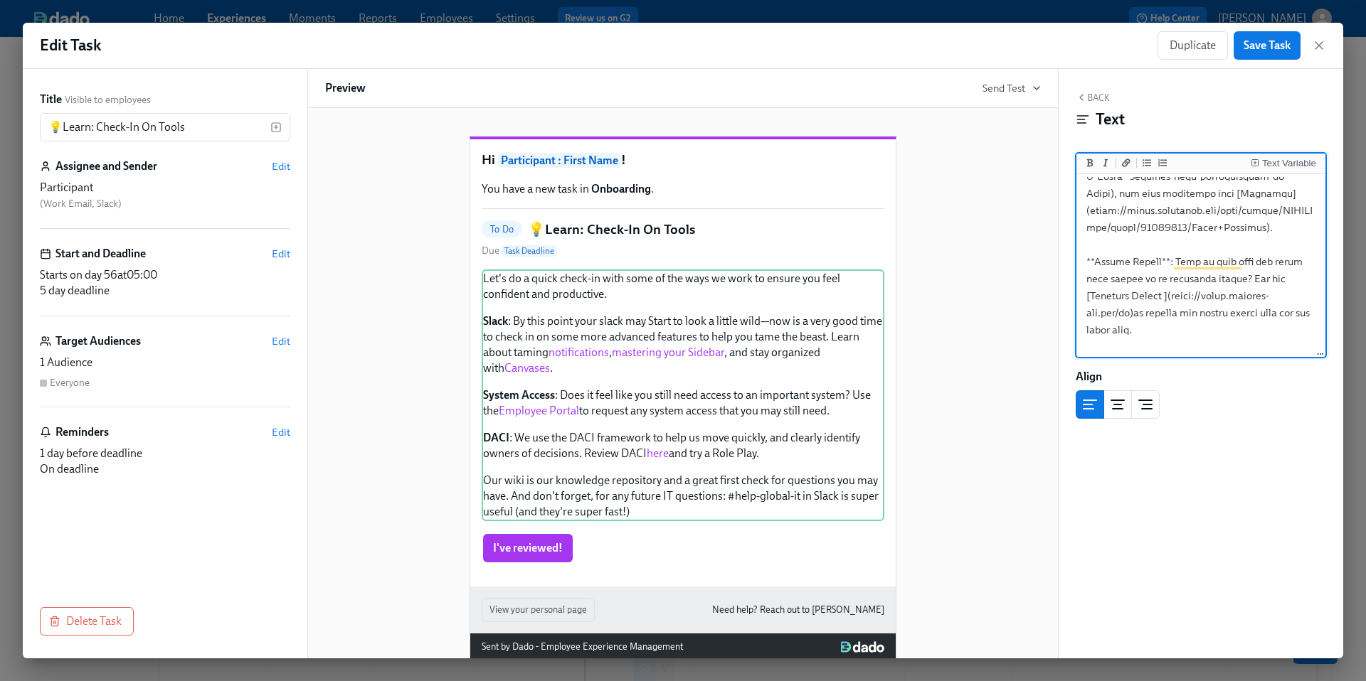
drag, startPoint x: 1280, startPoint y: 297, endPoint x: 1126, endPoint y: 304, distance: 153.8
click at [1126, 304] on textarea "To enrich screen reader interactions, please activate Accessibility in Grammarl…" at bounding box center [1200, 262] width 243 height 578
click at [1183, 331] on textarea "To enrich screen reader interactions, please activate Accessibility in Grammarl…" at bounding box center [1200, 262] width 243 height 578
drag, startPoint x: 1279, startPoint y: 297, endPoint x: 1122, endPoint y: 302, distance: 156.6
click at [1122, 302] on textarea "To enrich screen reader interactions, please activate Accessibility in Grammarl…" at bounding box center [1200, 262] width 243 height 578
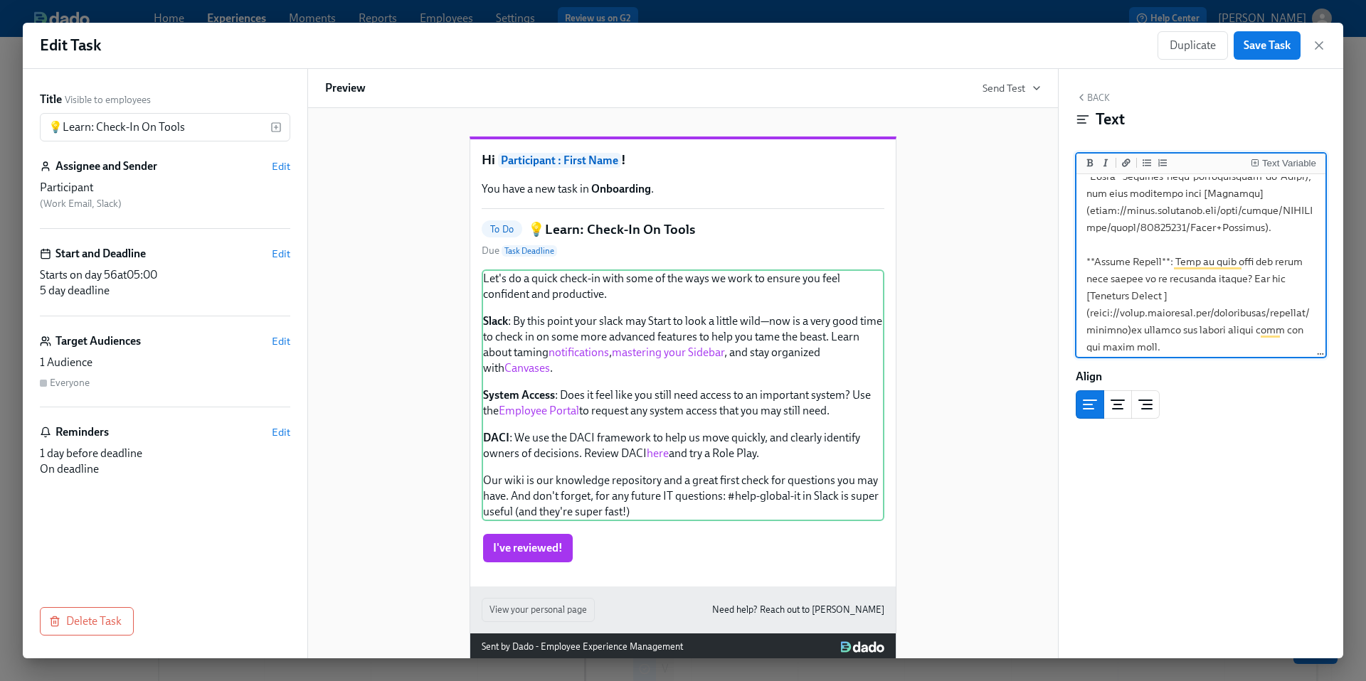
type textarea "Lor'i do s ametc adipi-el sedd eius te inc utla et dolo ma aliqua eni admi veni…"
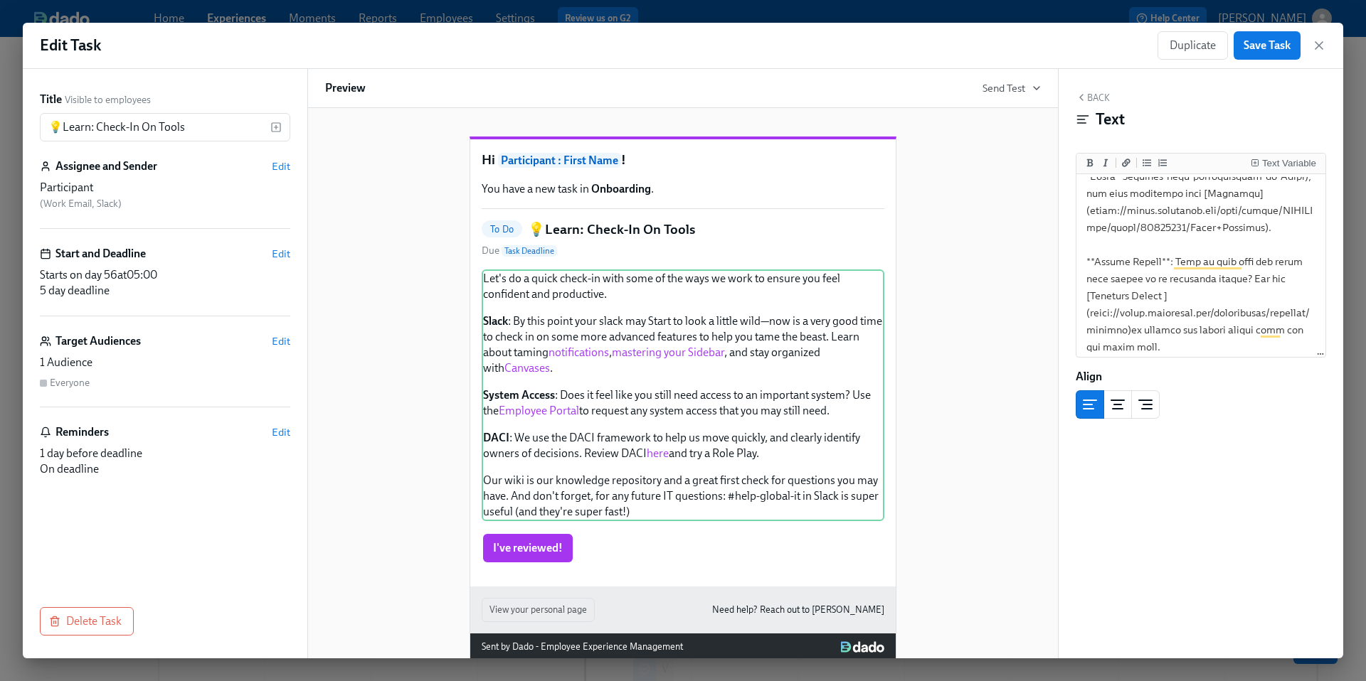
click at [1029, 334] on div "Hi Participant : First Name ! You have a new task in Onboarding . To Do 💡Learn:…" at bounding box center [683, 388] width 716 height 548
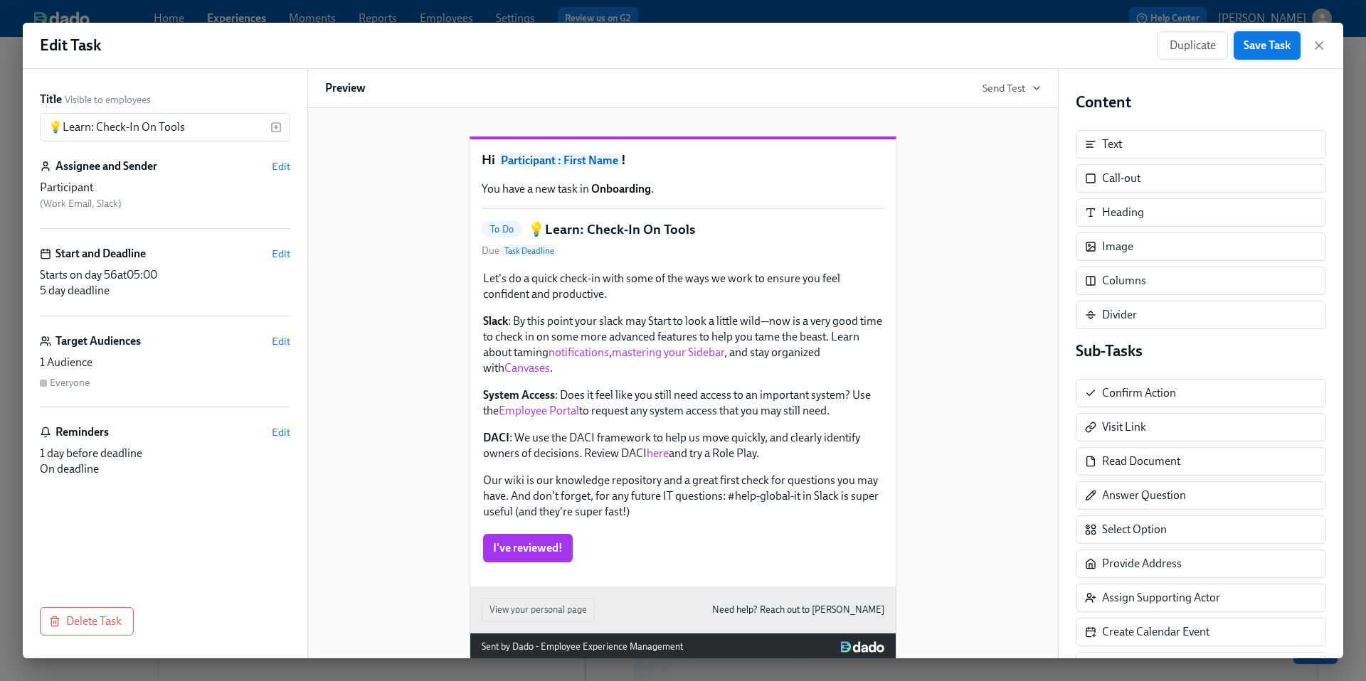
click at [1282, 43] on span "Save Task" at bounding box center [1266, 45] width 47 height 14
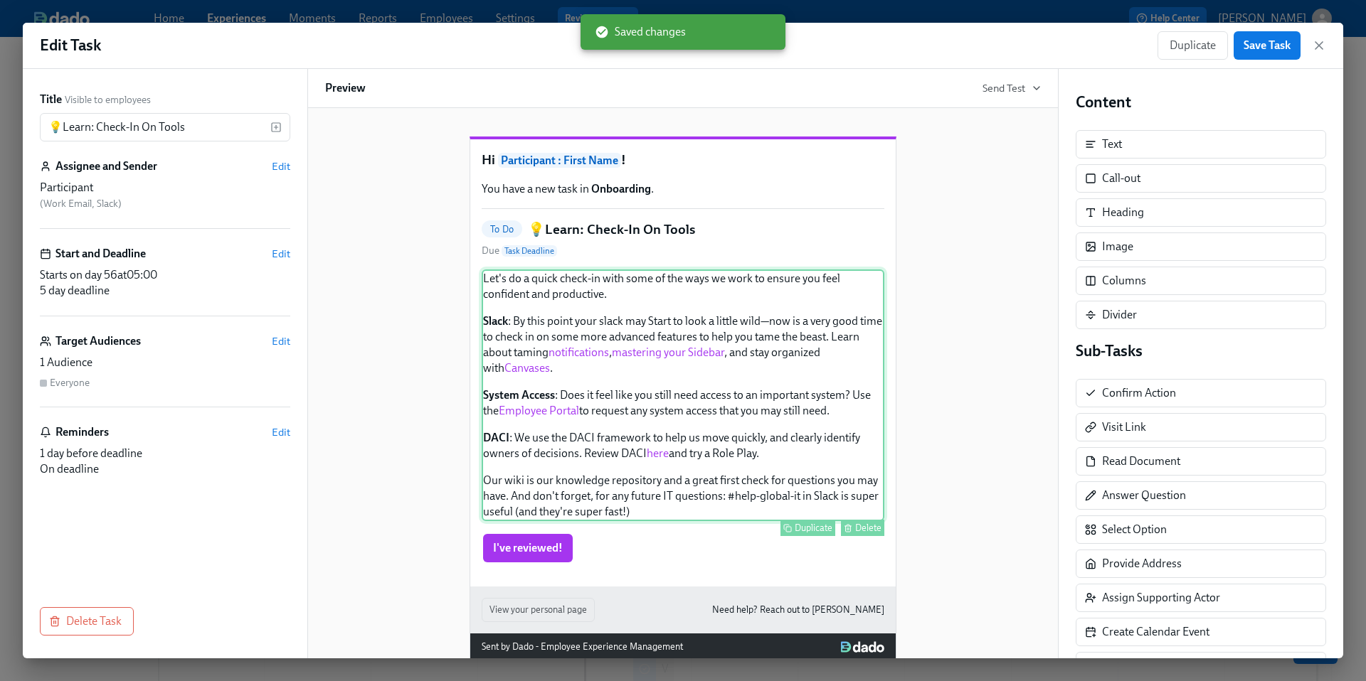
click at [753, 369] on div "Let's do a quick check-in with some of the ways we work to ensure you feel conf…" at bounding box center [683, 396] width 403 height 252
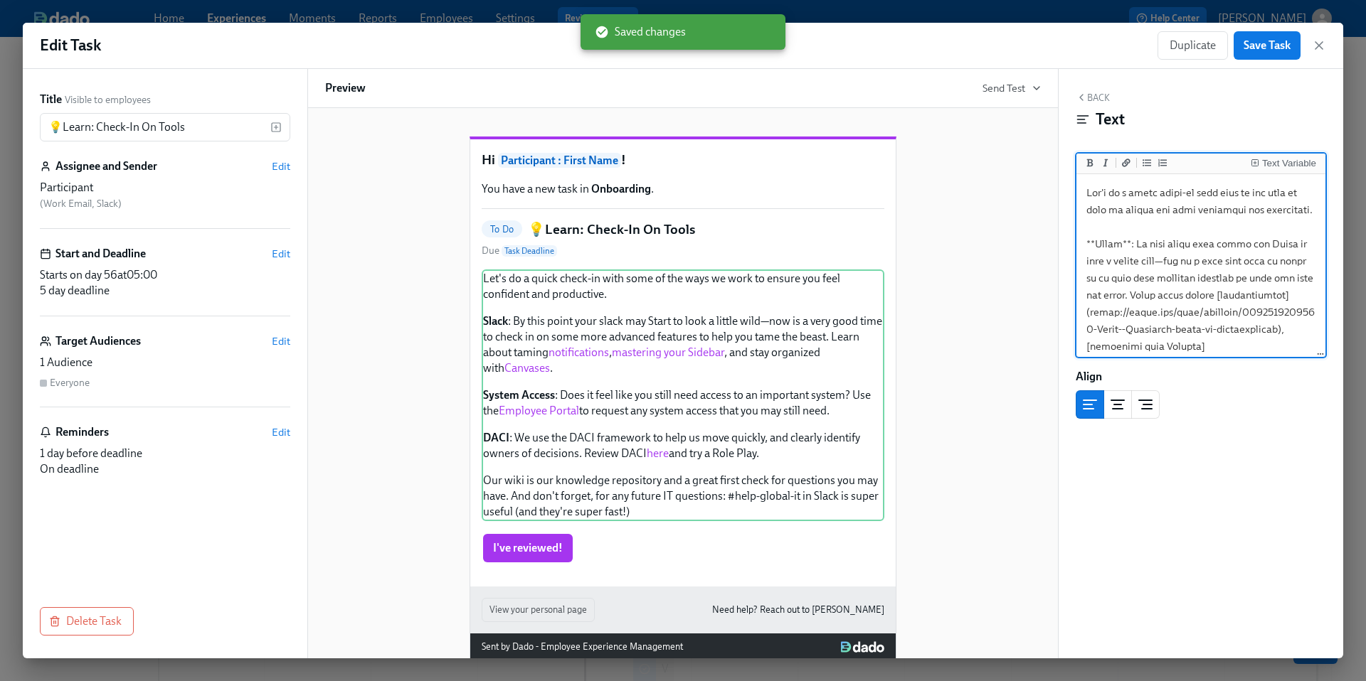
click at [1193, 277] on textarea "To enrich screen reader interactions, please activate Accessibility in Grammarl…" at bounding box center [1200, 483] width 243 height 612
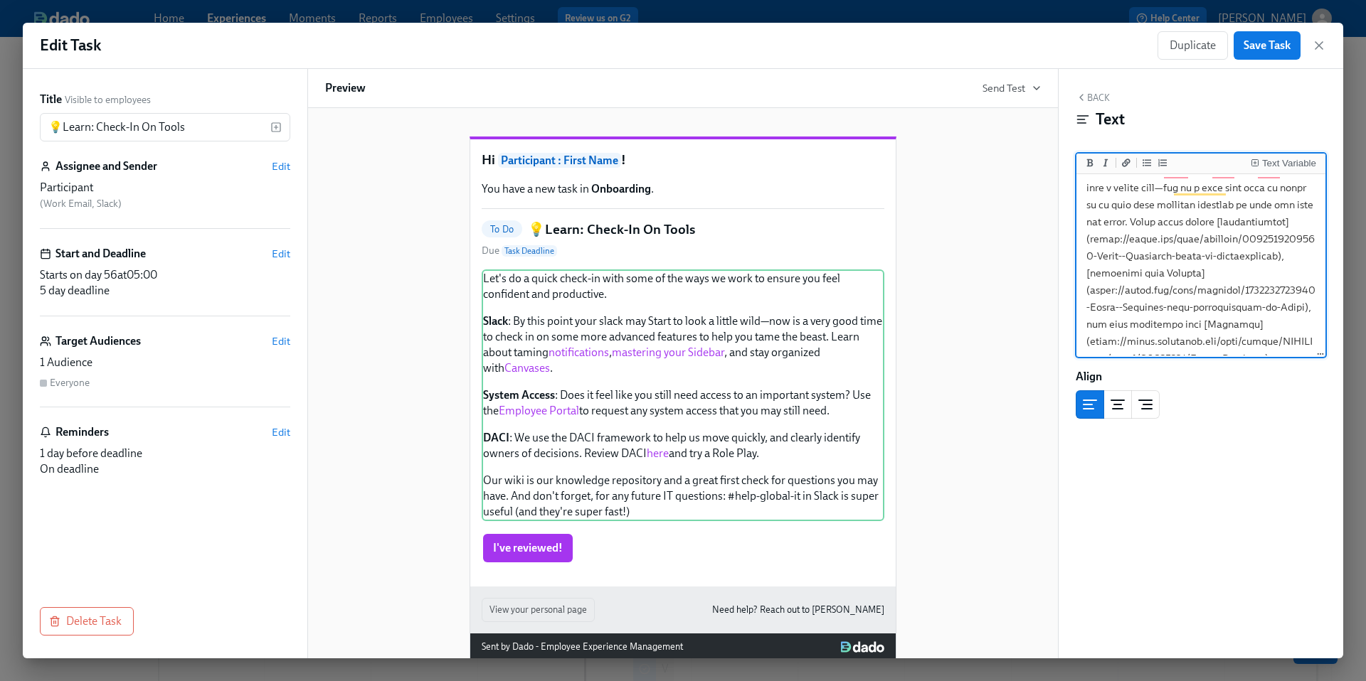
scroll to position [72, 0]
drag, startPoint x: 1253, startPoint y: 309, endPoint x: 1090, endPoint y: 297, distance: 163.4
click at [1090, 297] on textarea "To enrich screen reader interactions, please activate Accessibility in Grammarl…" at bounding box center [1200, 359] width 243 height 612
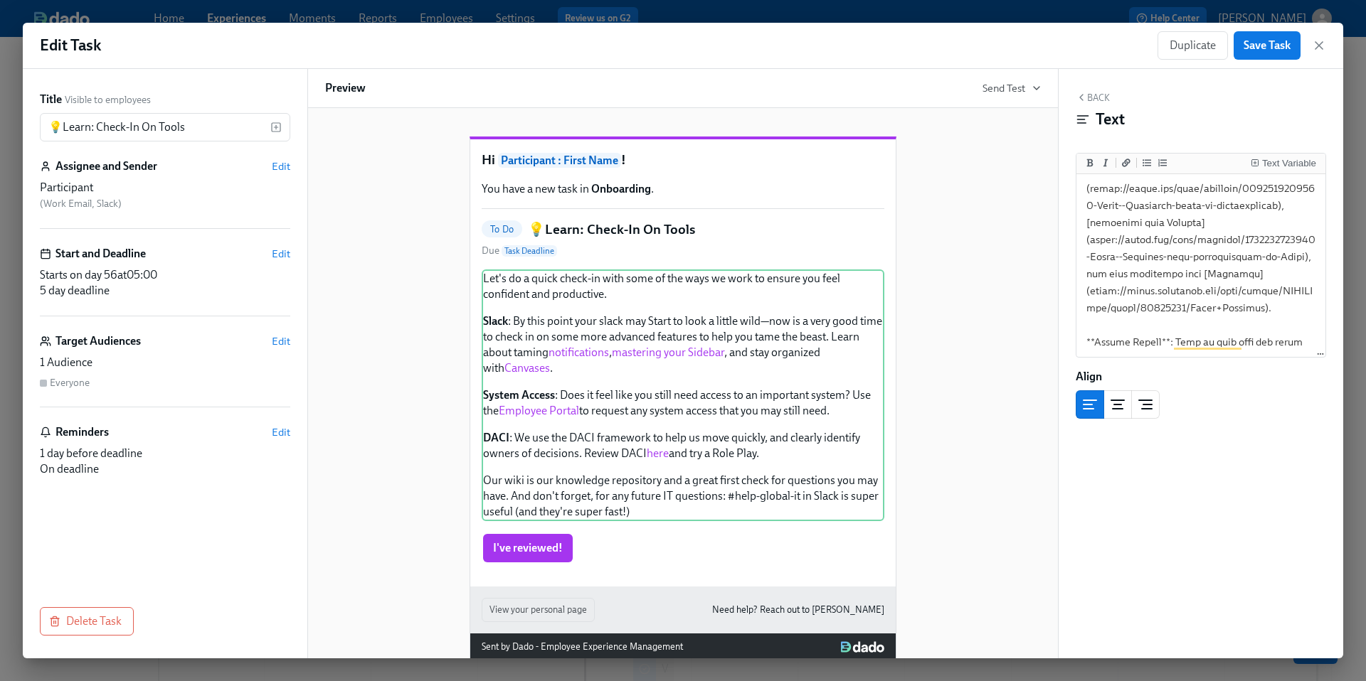
click at [984, 434] on div "Hi Participant : First Name ! You have a new task in Onboarding . To Do 💡Learn:…" at bounding box center [683, 388] width 716 height 548
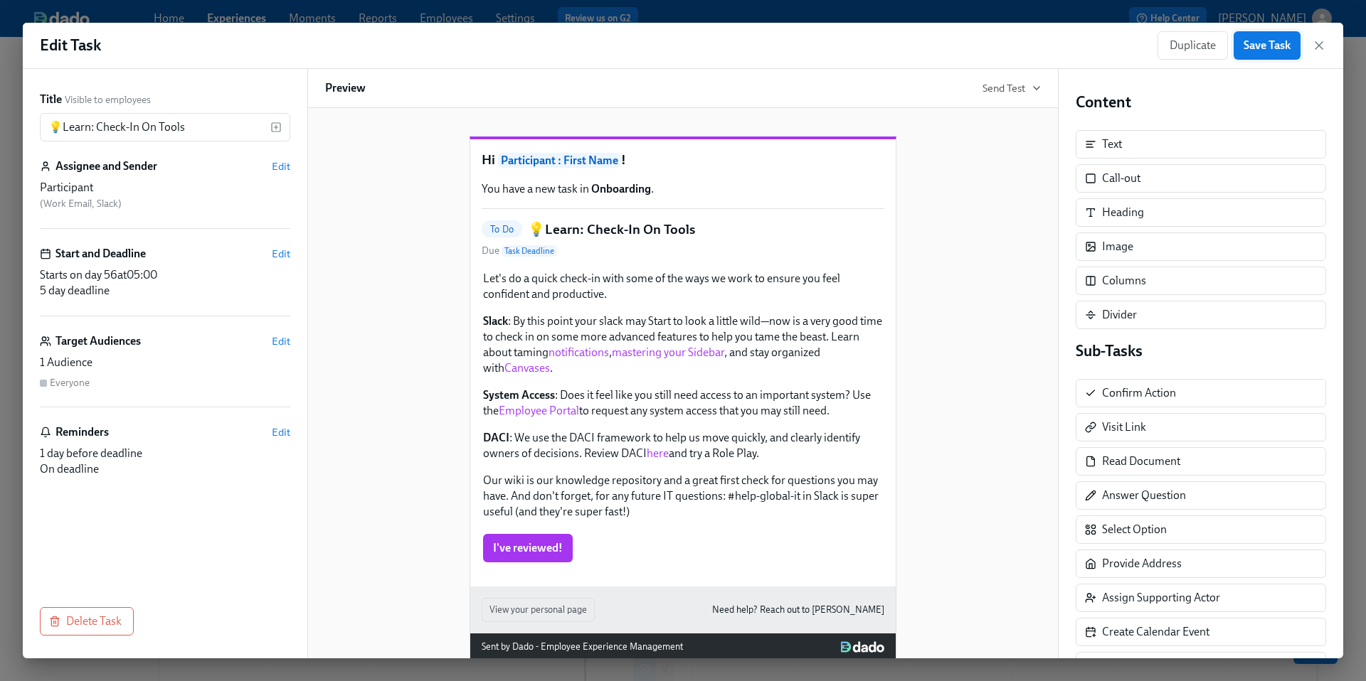
click at [1251, 49] on span "Save Task" at bounding box center [1266, 45] width 47 height 14
click at [1319, 48] on icon "button" at bounding box center [1319, 45] width 14 height 14
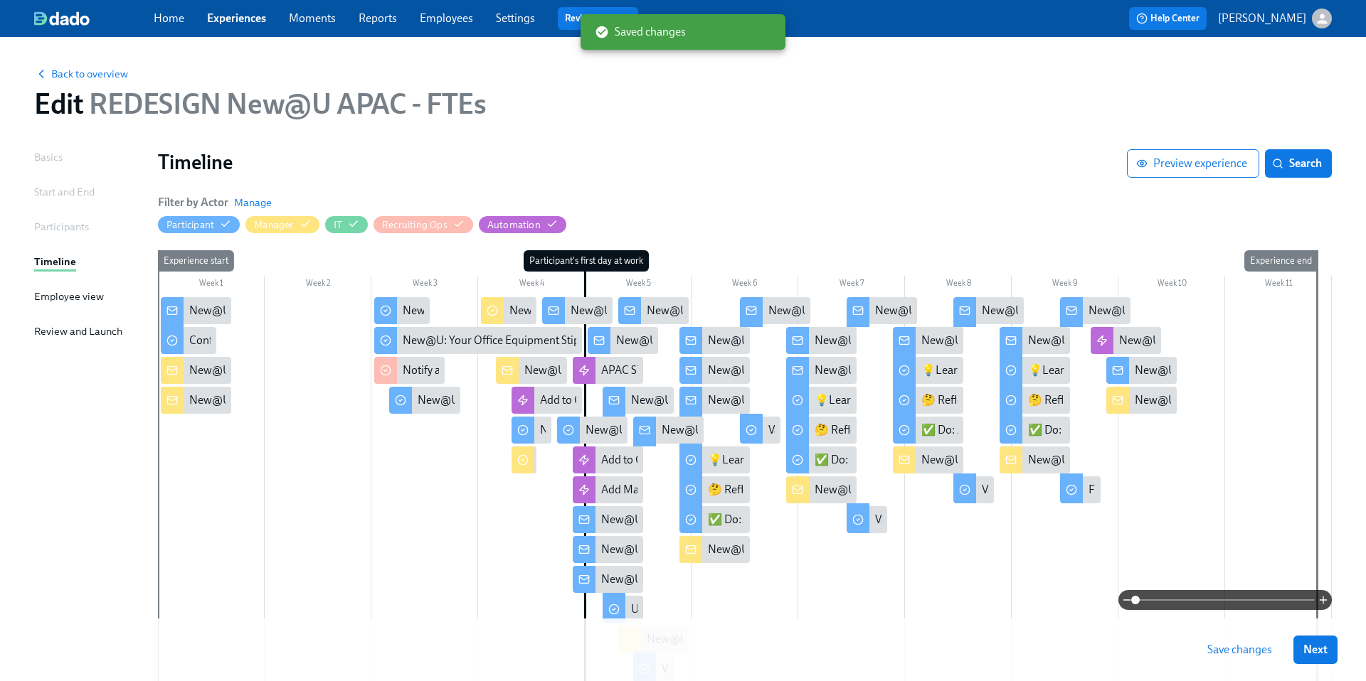
click at [1228, 649] on span "Save changes" at bounding box center [1239, 650] width 65 height 14
click at [251, 21] on link "Experiences" at bounding box center [236, 18] width 59 height 14
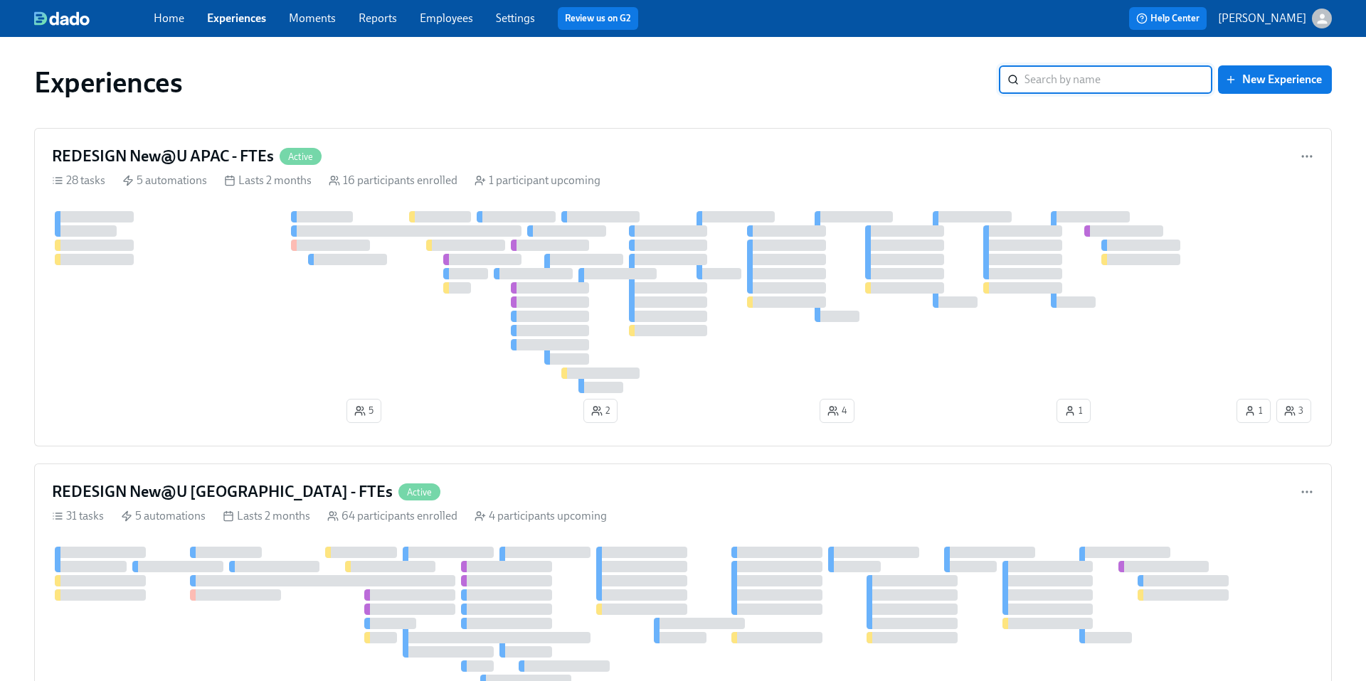
click at [1078, 75] on input "search" at bounding box center [1118, 79] width 188 height 28
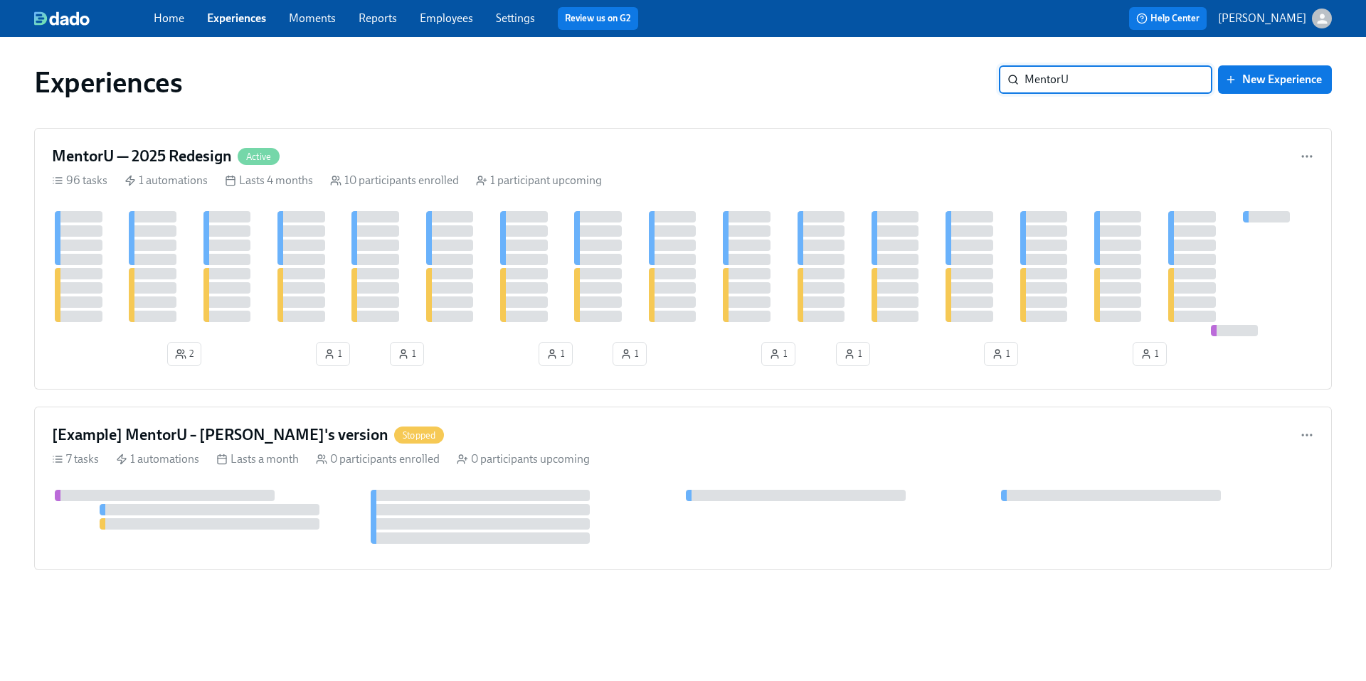
click at [1098, 76] on input "MentorU" at bounding box center [1118, 79] width 188 height 28
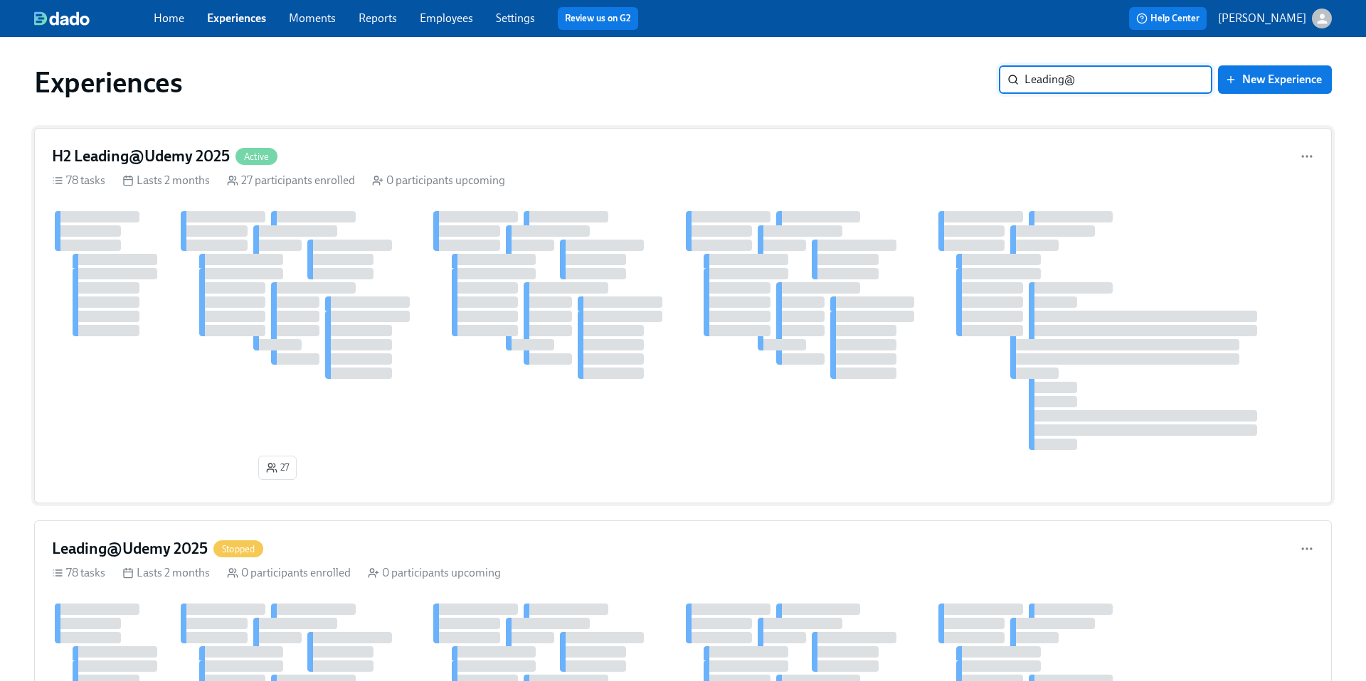
type input "Leading@"
click at [172, 158] on h4 "H2 Leading@Udemy 2025" at bounding box center [141, 156] width 178 height 21
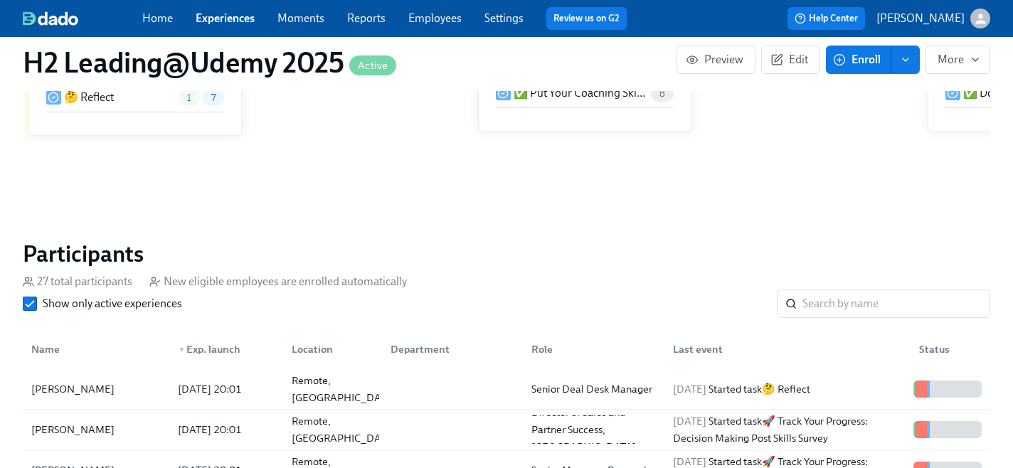
scroll to position [1238, 0]
click at [819, 306] on input "search" at bounding box center [896, 305] width 188 height 28
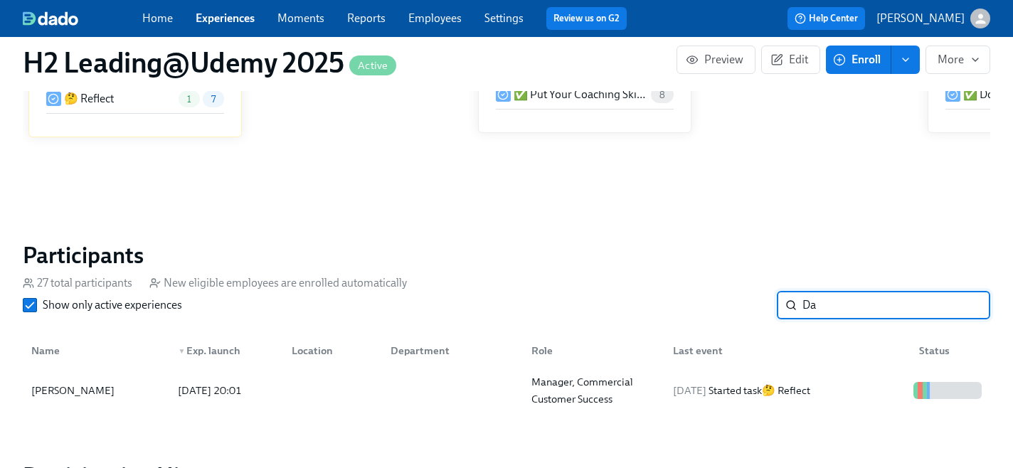
type input "D"
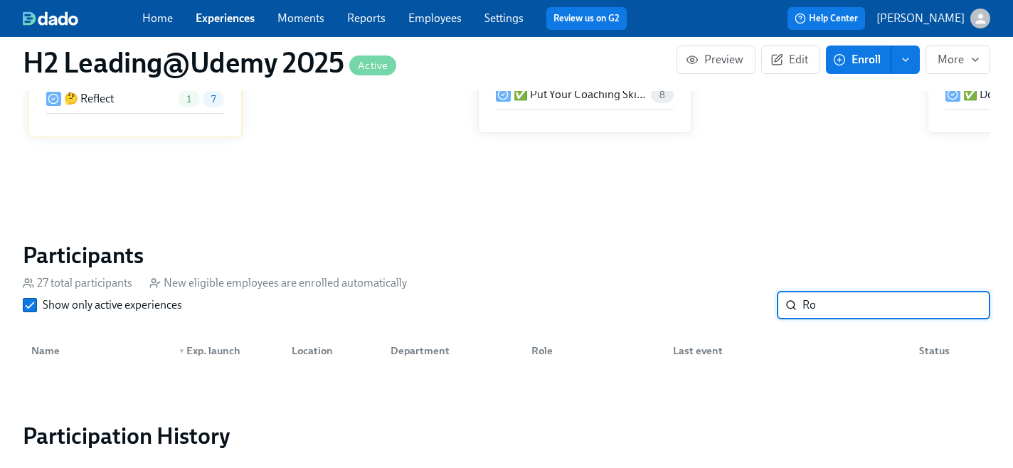
type input "R"
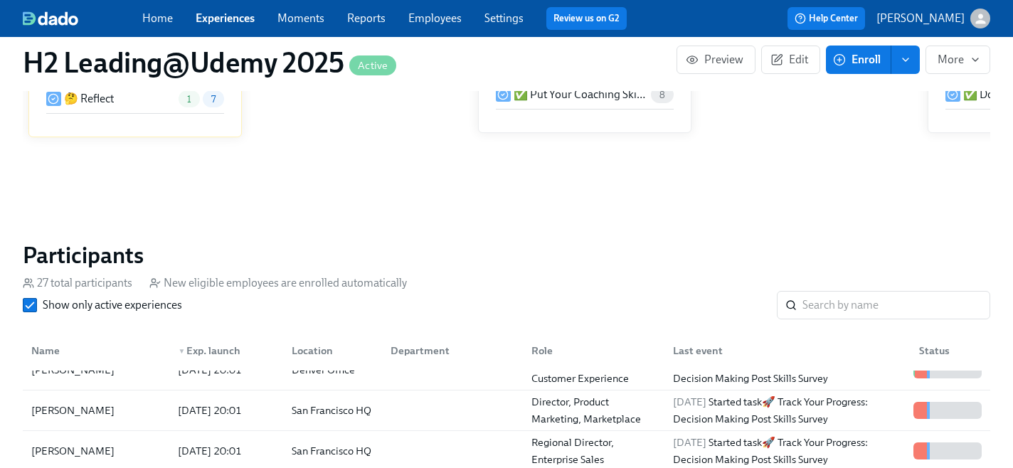
scroll to position [670, 0]
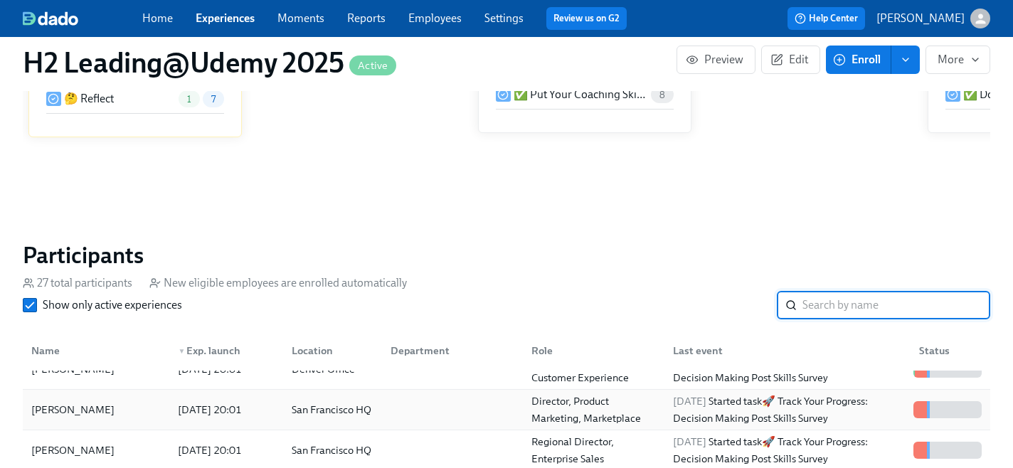
click at [307, 408] on div "San Francisco HQ" at bounding box center [331, 409] width 91 height 17
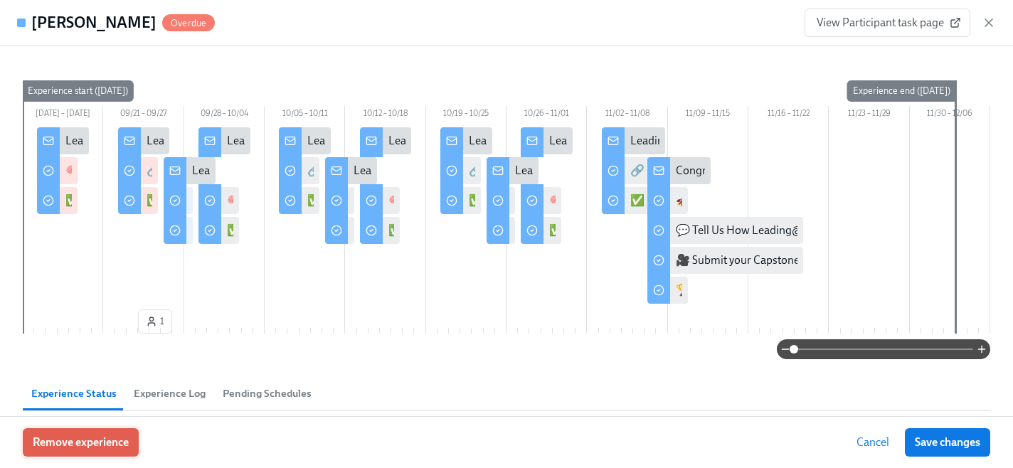
click at [88, 441] on span "Remove experience" at bounding box center [81, 442] width 96 height 14
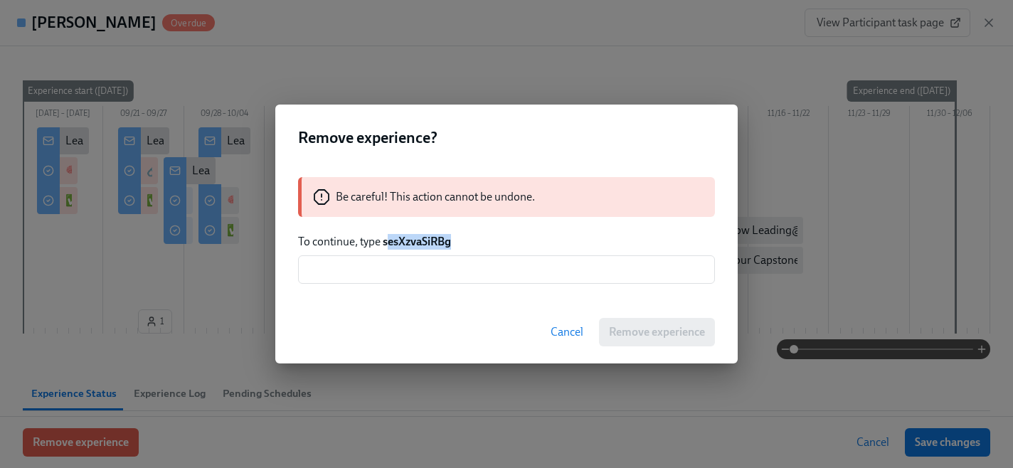
drag, startPoint x: 454, startPoint y: 245, endPoint x: 386, endPoint y: 247, distance: 67.6
click at [386, 247] on p "To continue, type sesXzvaSiRBg" at bounding box center [506, 242] width 417 height 16
drag, startPoint x: 383, startPoint y: 246, endPoint x: 477, endPoint y: 245, distance: 93.2
click at [477, 245] on p "To continue, type sesXzvaSiRBg" at bounding box center [506, 242] width 417 height 16
copy strong "sesXzvaSiRBg"
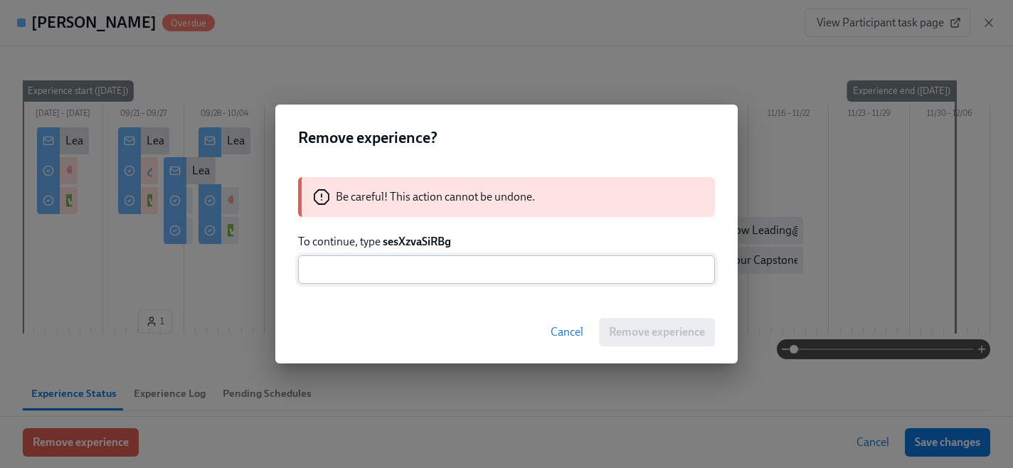
click at [457, 267] on input "text" at bounding box center [506, 269] width 417 height 28
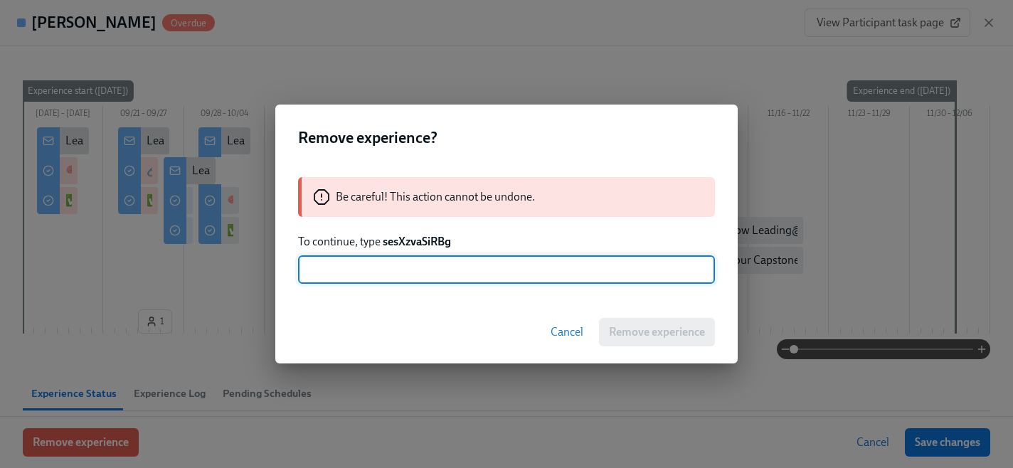
paste input "sesXzvaSiRBg"
type input "sesXzvaSiRBg"
click at [648, 336] on span "Remove experience" at bounding box center [657, 332] width 96 height 14
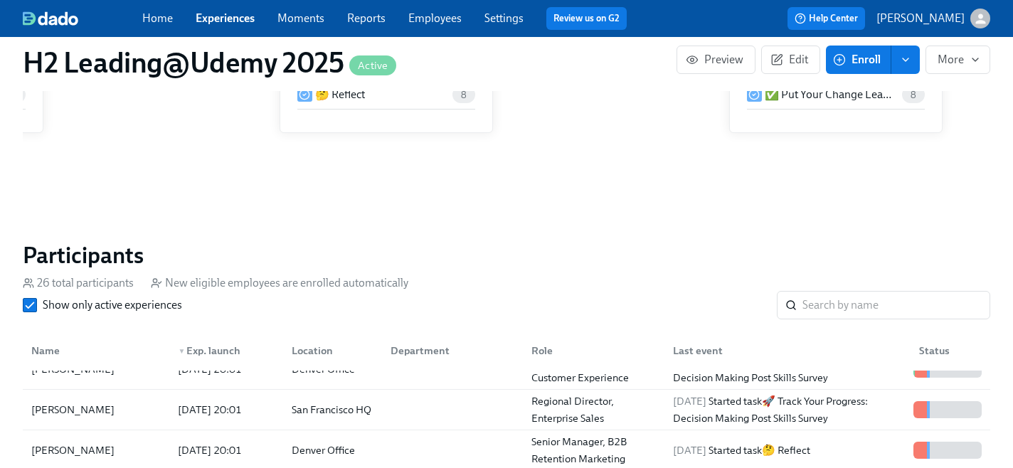
scroll to position [0, 2236]
click at [437, 21] on link "Employees" at bounding box center [434, 18] width 53 height 14
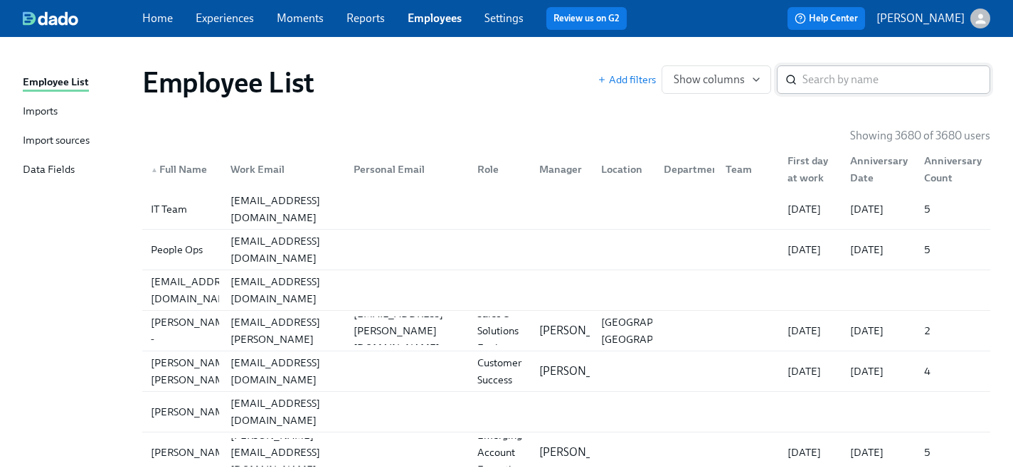
click at [816, 81] on input "search" at bounding box center [896, 79] width 188 height 28
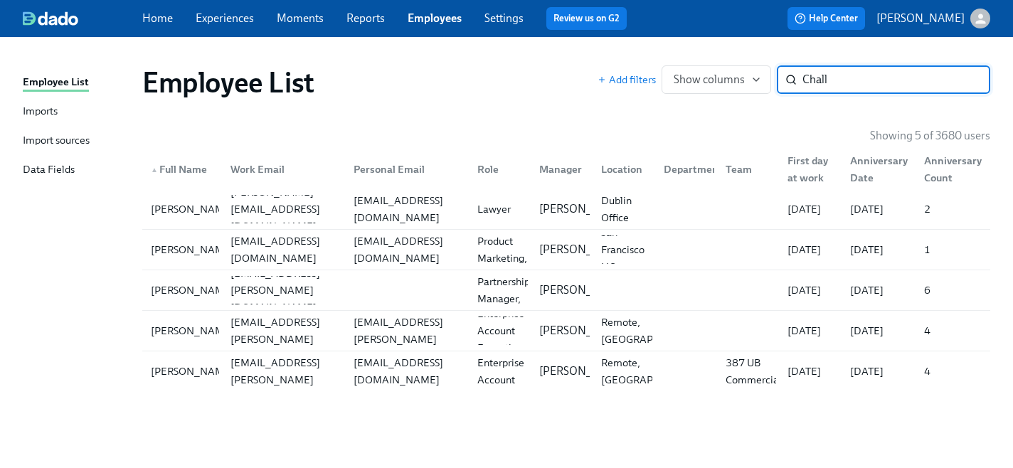
type input "Chall"
click at [223, 17] on link "Experiences" at bounding box center [225, 18] width 58 height 14
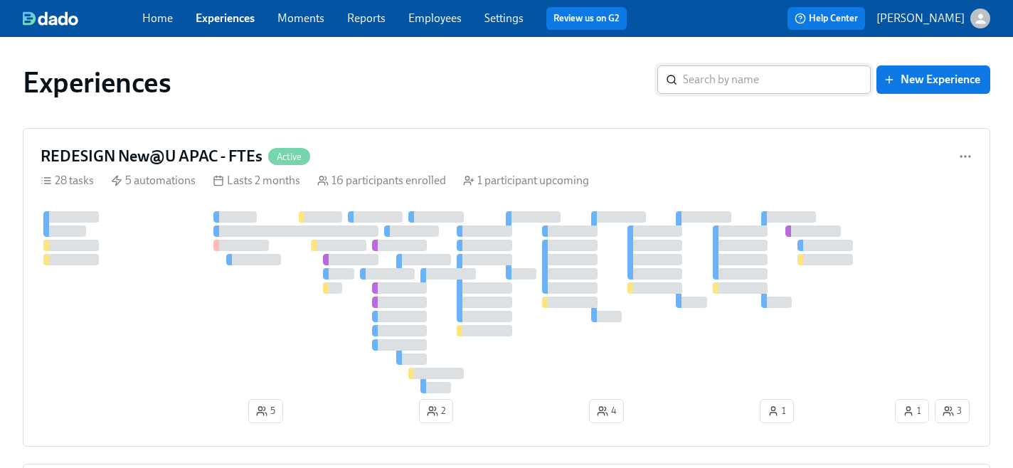
click at [751, 80] on input "search" at bounding box center [777, 79] width 188 height 28
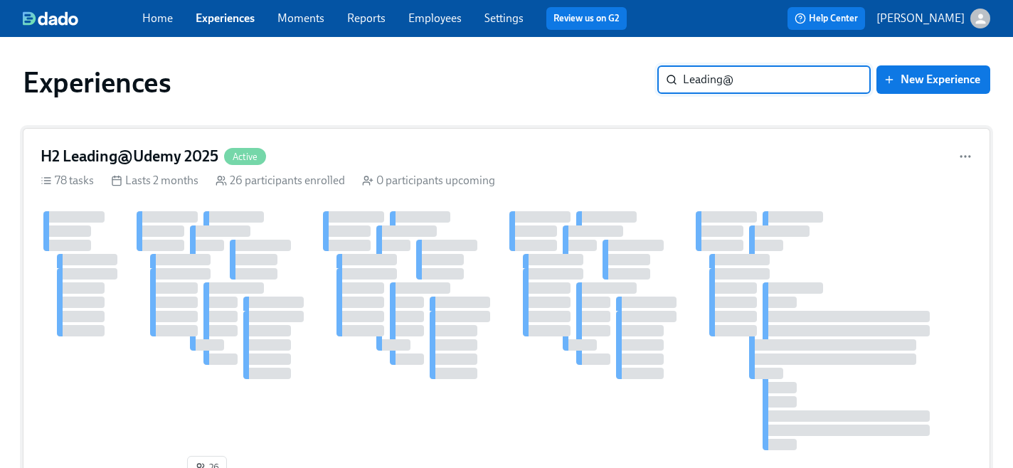
type input "Leading@"
click at [172, 164] on h4 "H2 Leading@Udemy 2025" at bounding box center [130, 156] width 178 height 21
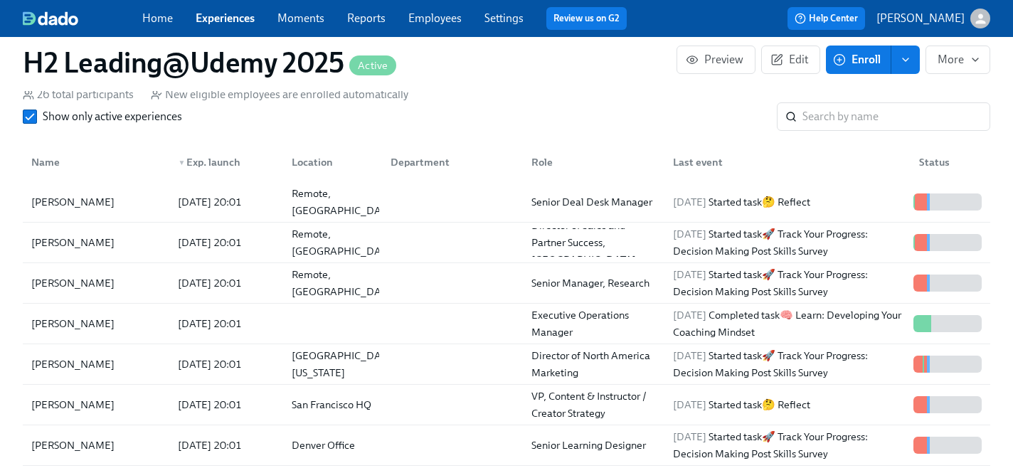
scroll to position [1291, 0]
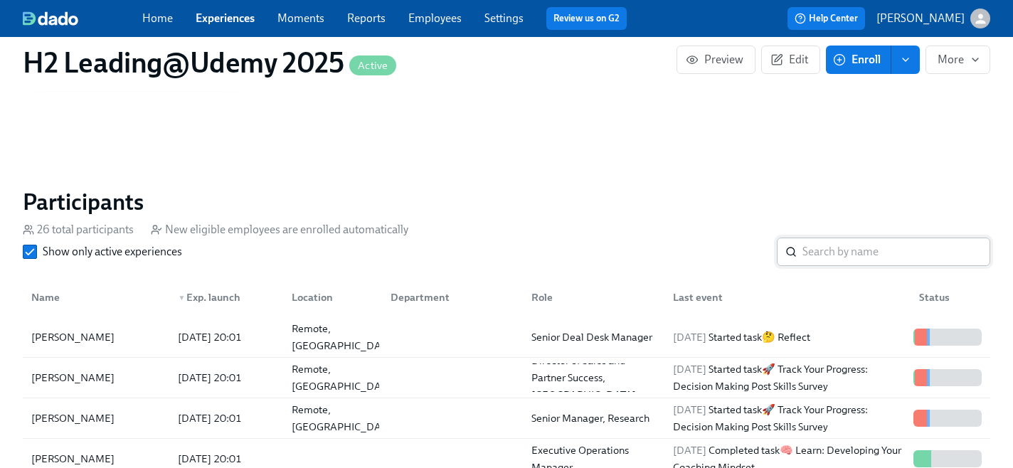
click at [836, 247] on input "search" at bounding box center [896, 252] width 188 height 28
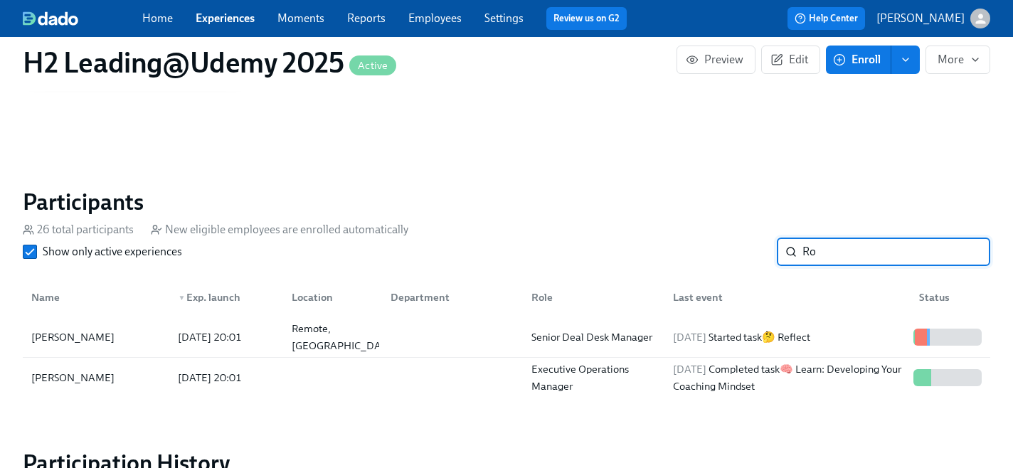
type input "R"
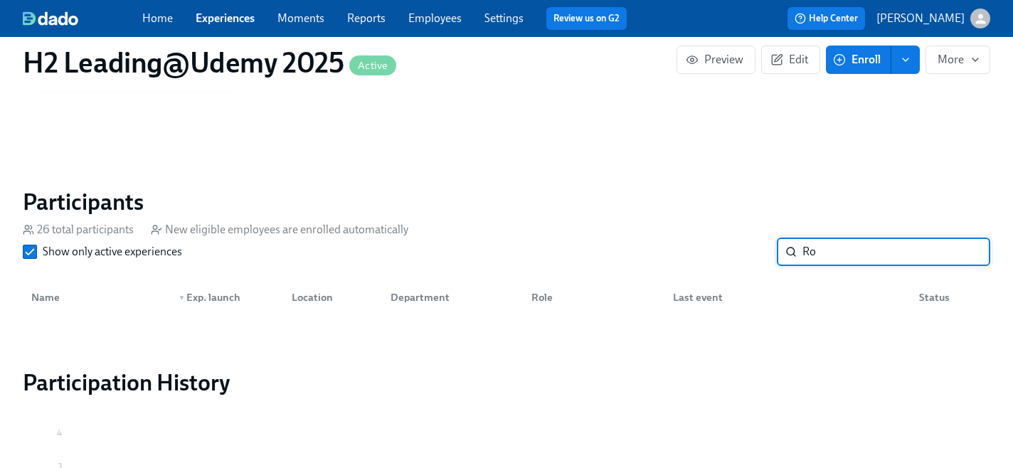
type input "R"
type input "M"
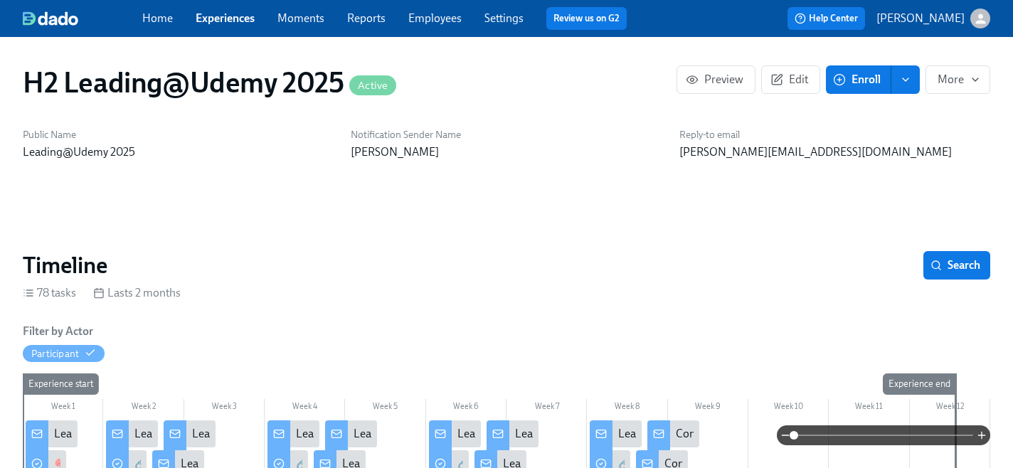
click at [160, 22] on link "Home" at bounding box center [157, 18] width 31 height 14
